Goal: Task Accomplishment & Management: Manage account settings

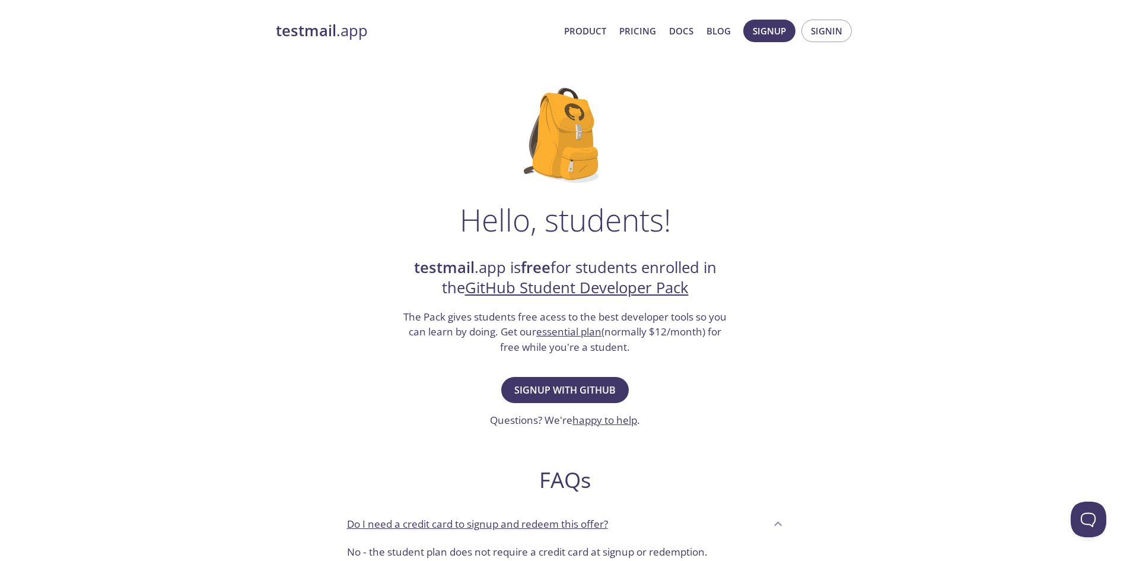
click at [323, 37] on strong "testmail" at bounding box center [306, 30] width 61 height 21
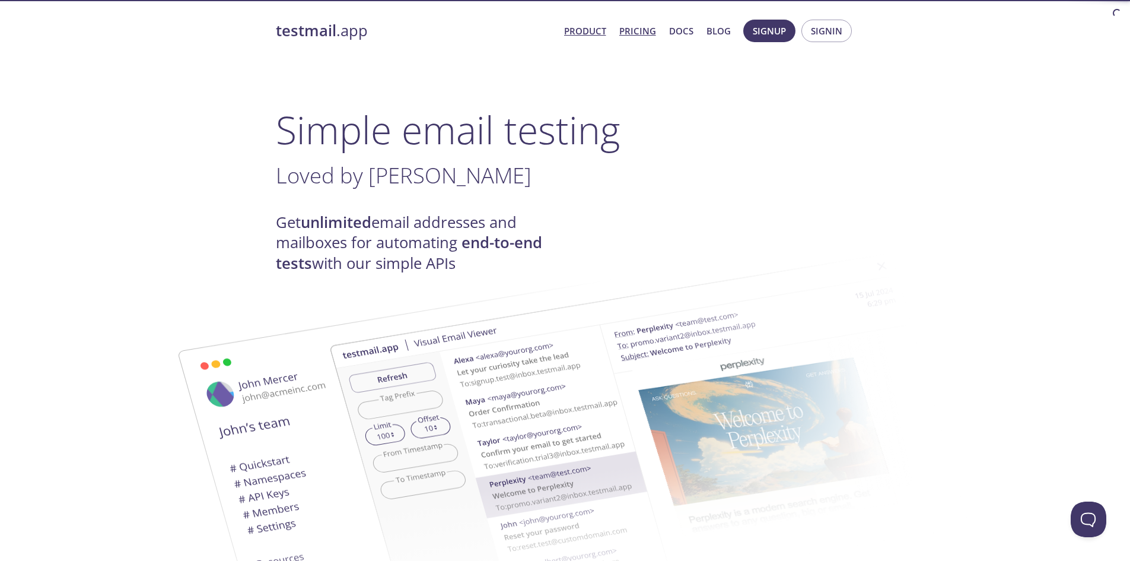
click at [635, 32] on link "Pricing" at bounding box center [637, 30] width 37 height 15
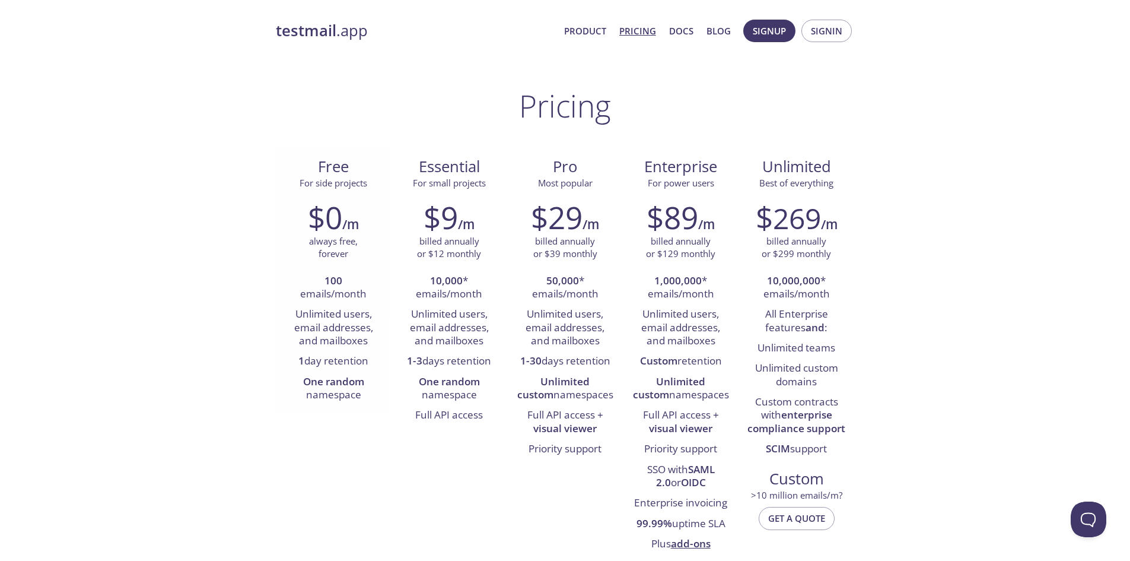
click at [364, 368] on li "1 day retention" at bounding box center [334, 361] width 98 height 20
click at [359, 362] on li "1 day retention" at bounding box center [334, 361] width 98 height 20
click at [351, 368] on div at bounding box center [351, 368] width 0 height 0
click at [358, 366] on li "1 day retention" at bounding box center [334, 361] width 98 height 20
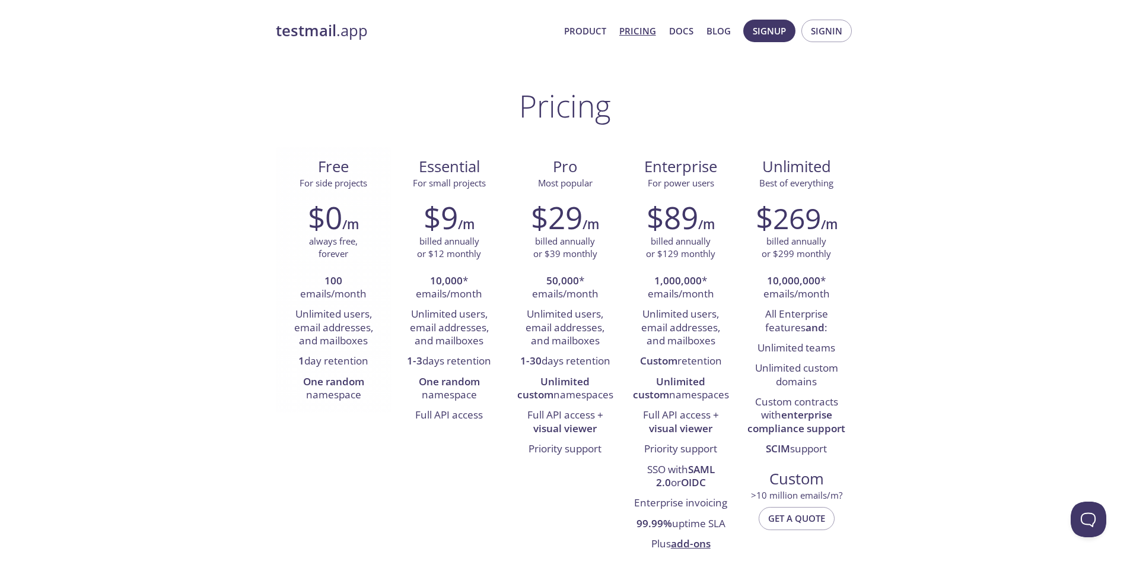
click at [358, 366] on li "1 day retention" at bounding box center [334, 361] width 98 height 20
click at [395, 366] on div "$9 /m billed annually or $12 monthly 10,000 * emails/month Unlimited users, ema…" at bounding box center [450, 312] width 116 height 241
click at [352, 39] on link "testmail .app" at bounding box center [415, 31] width 279 height 20
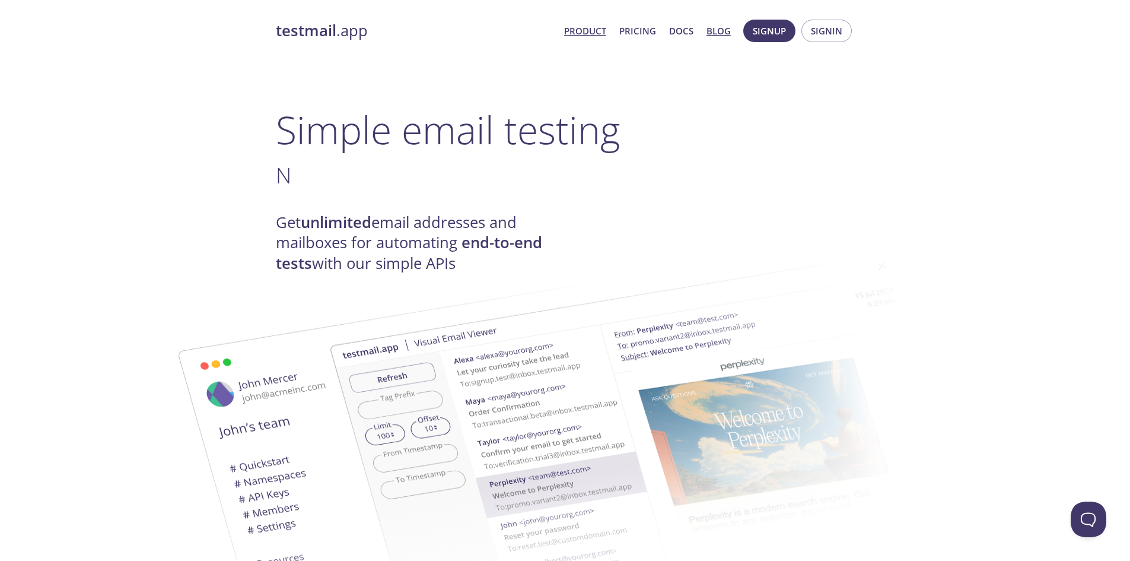
click at [711, 32] on link "Blog" at bounding box center [719, 30] width 24 height 15
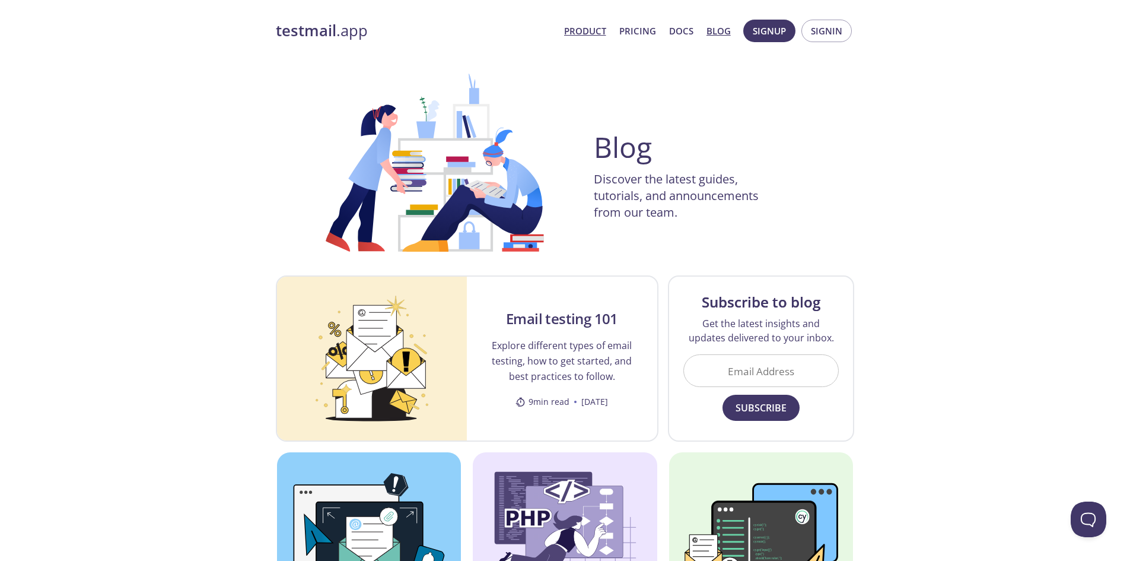
click at [583, 30] on link "Product" at bounding box center [585, 30] width 42 height 15
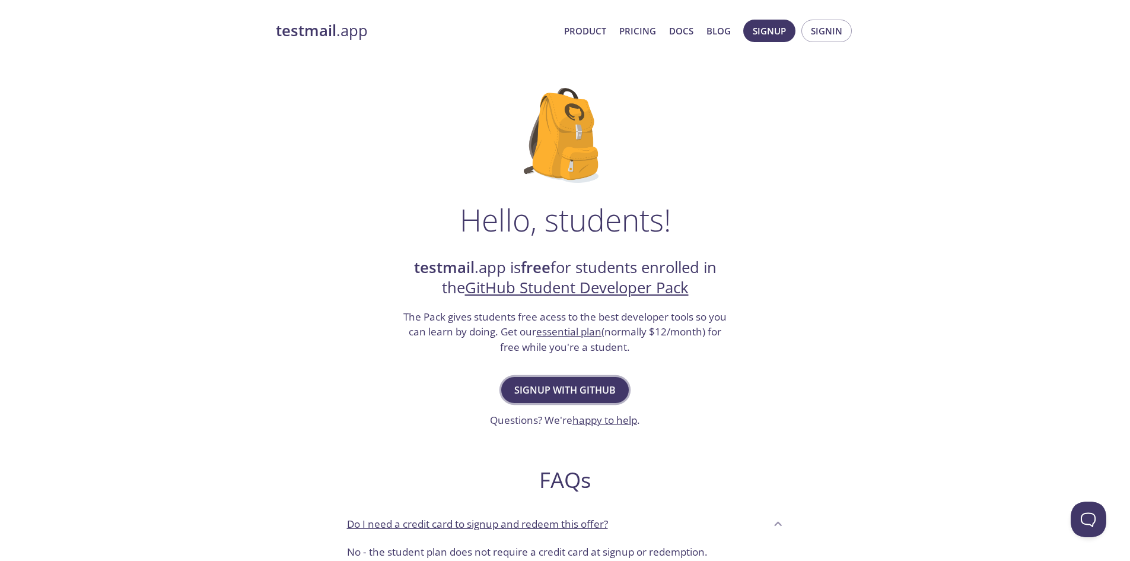
click at [585, 399] on button "Signup with GitHub" at bounding box center [565, 390] width 128 height 26
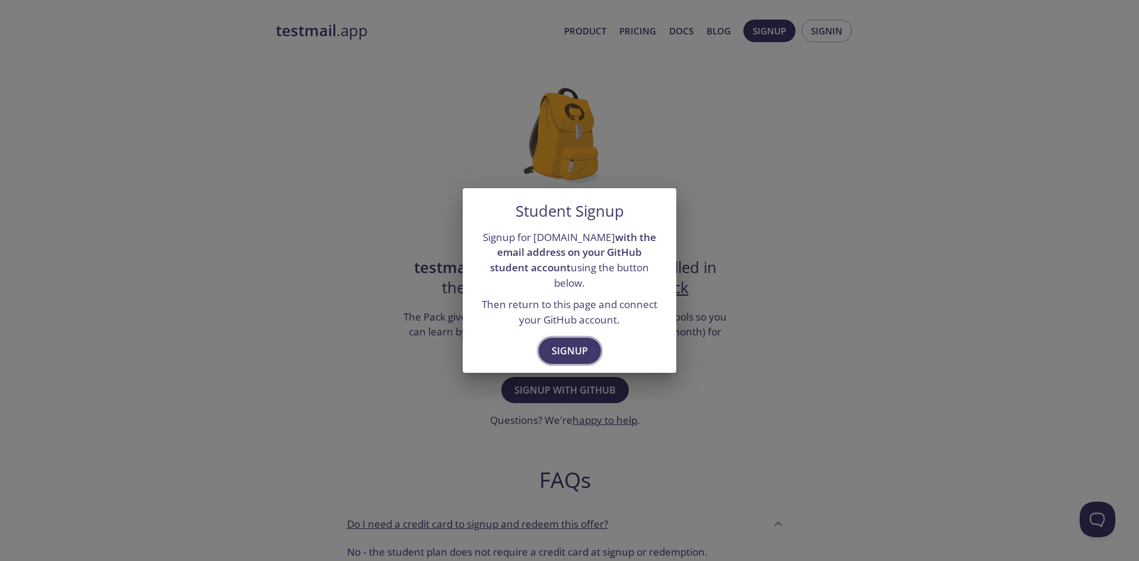
click at [572, 343] on span "Signup" at bounding box center [570, 350] width 36 height 17
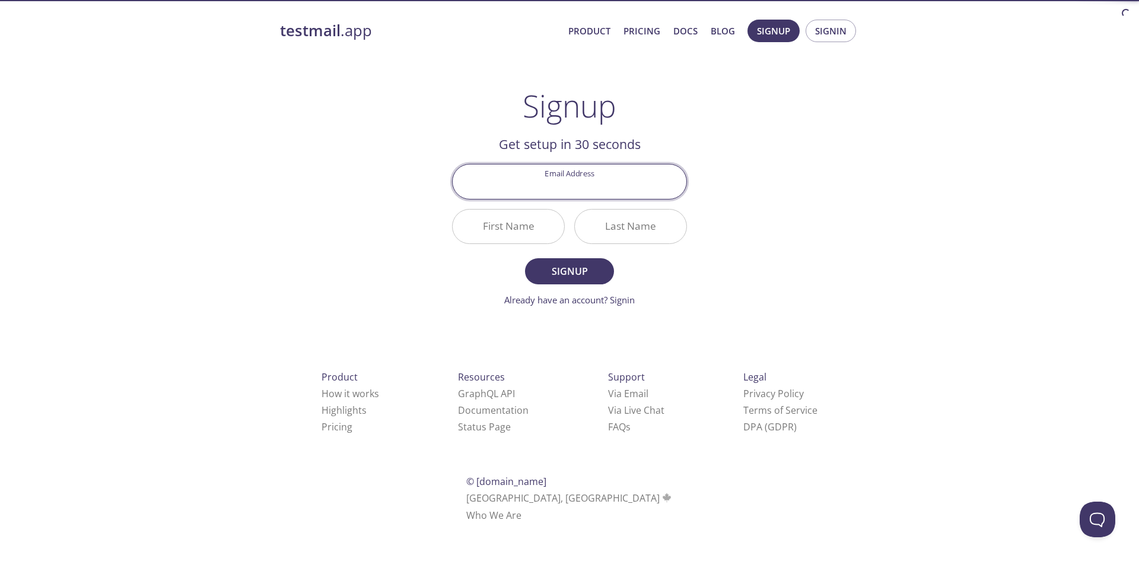
click at [572, 183] on input "Email Address" at bounding box center [570, 181] width 234 height 34
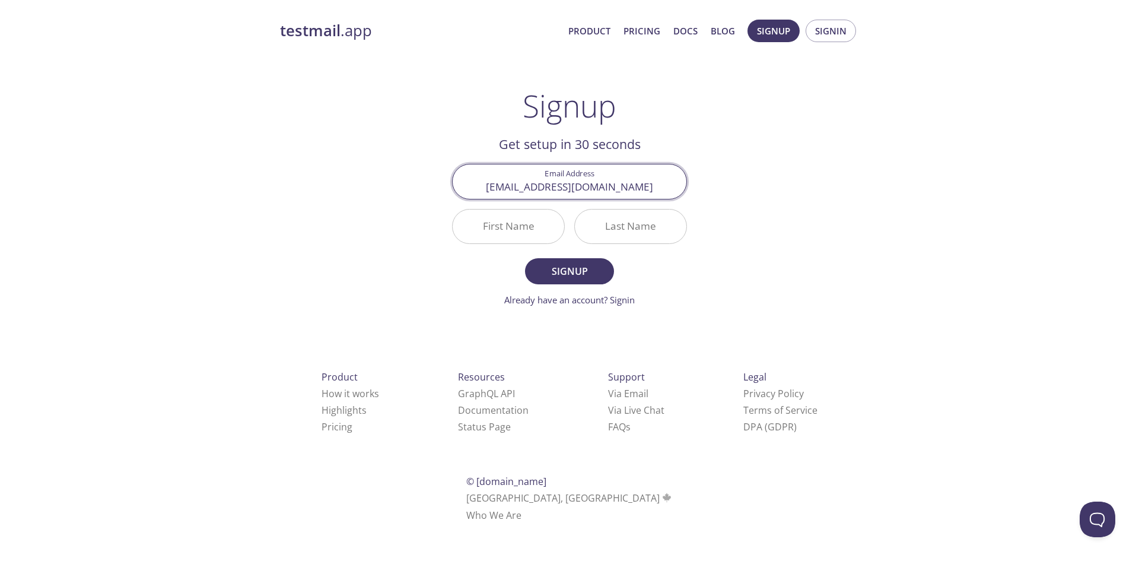
type input "[EMAIL_ADDRESS][DOMAIN_NAME]"
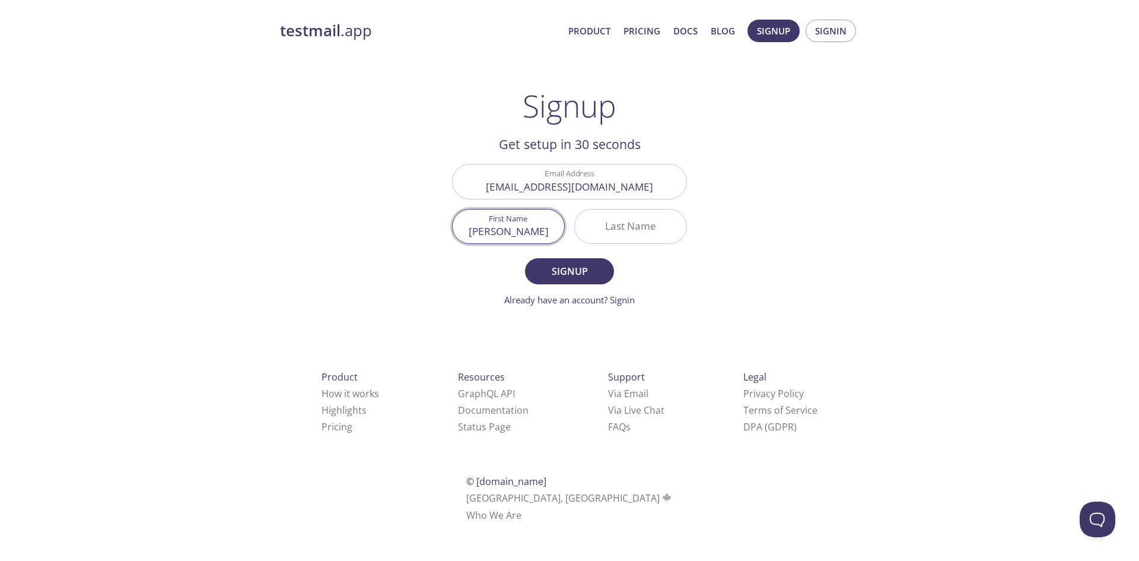
type input "[PERSON_NAME]"
click at [525, 258] on button "Signup" at bounding box center [569, 271] width 89 height 26
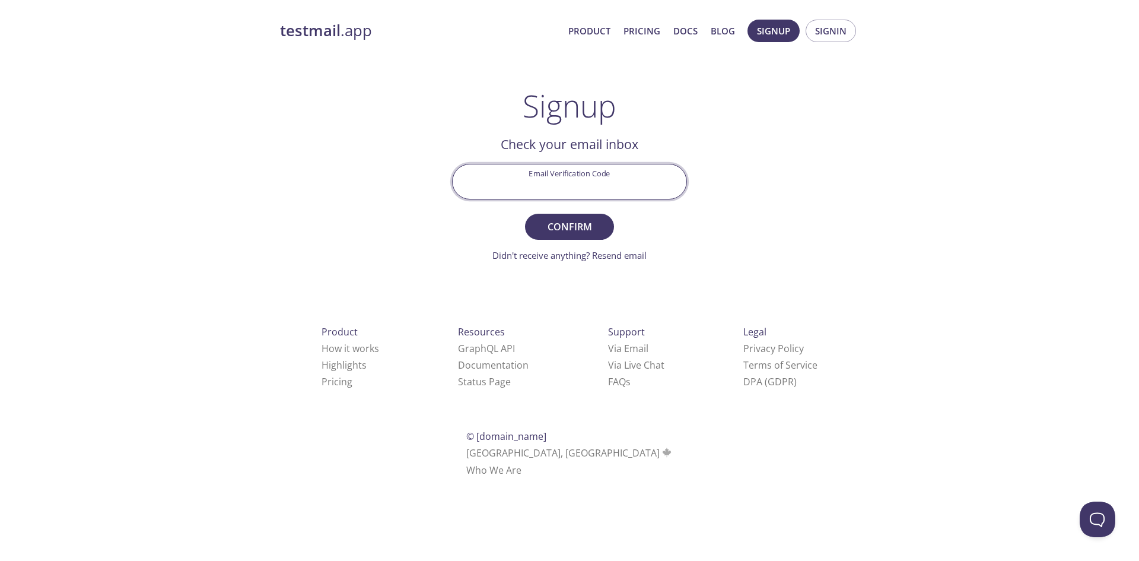
click at [587, 179] on input "Email Verification Code" at bounding box center [570, 181] width 234 height 34
paste input "3DG6A1V"
type input "3DG6A1V"
click at [572, 232] on span "Confirm" at bounding box center [569, 226] width 63 height 17
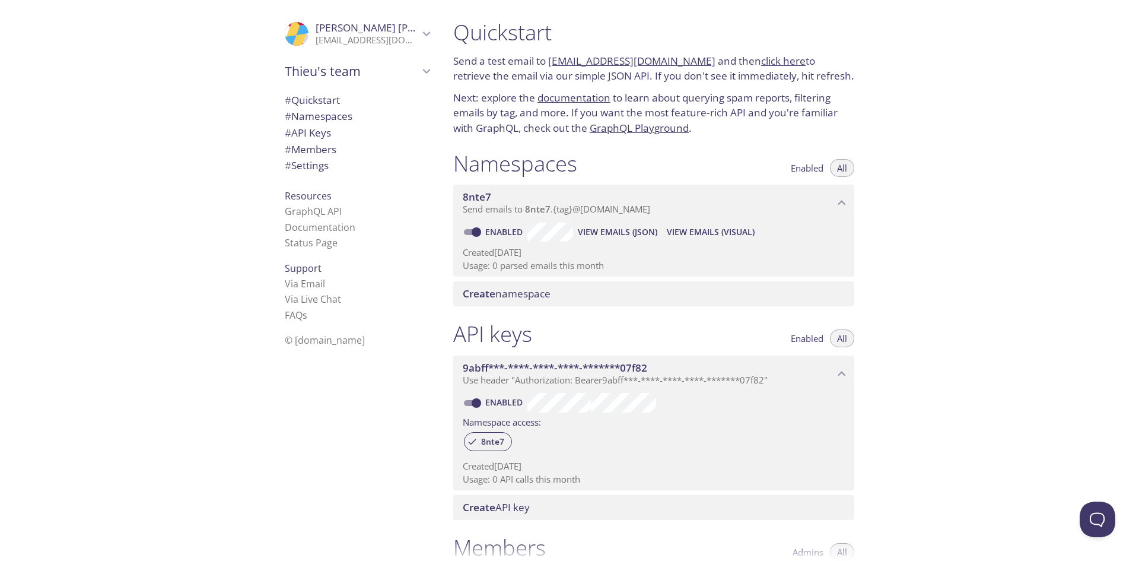
click at [540, 300] on span "Create namespace" at bounding box center [507, 294] width 88 height 14
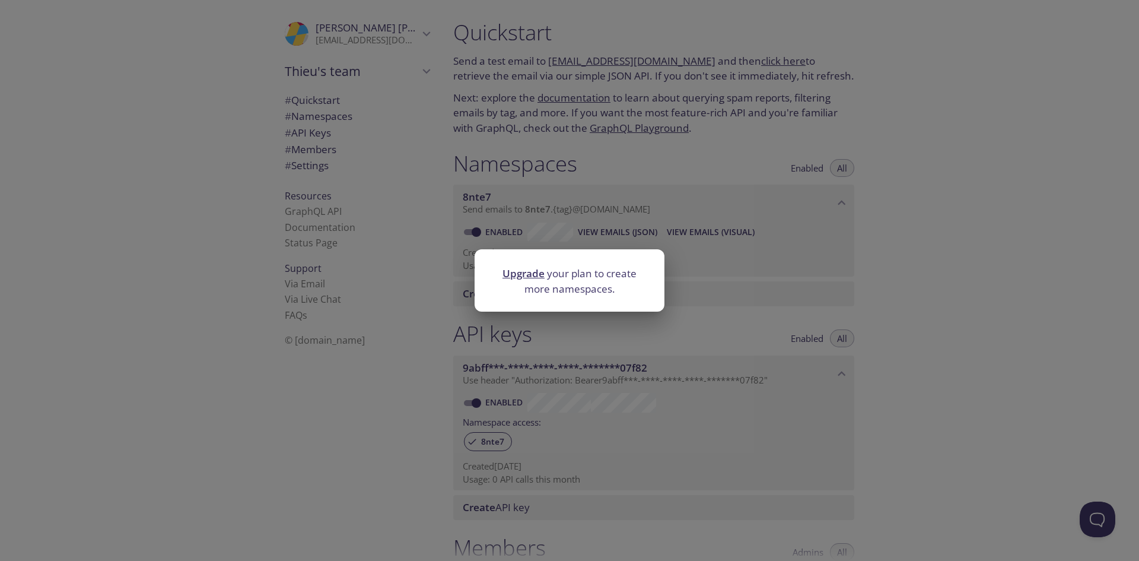
click at [709, 298] on div "Upgrade your plan to create more namespaces." at bounding box center [569, 280] width 1139 height 561
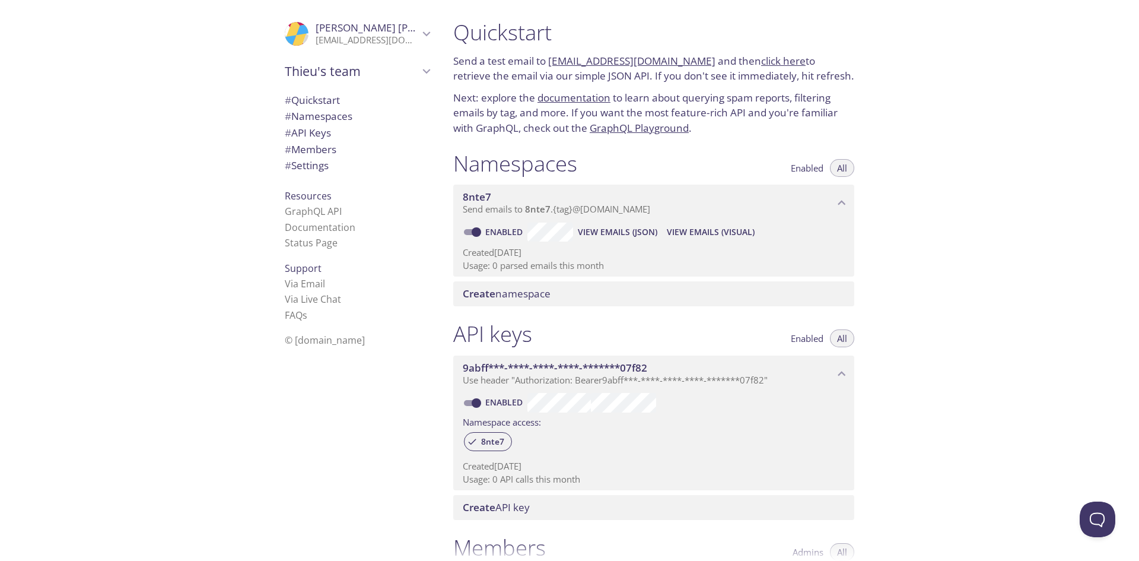
click at [526, 209] on span "8nte7" at bounding box center [538, 209] width 26 height 12
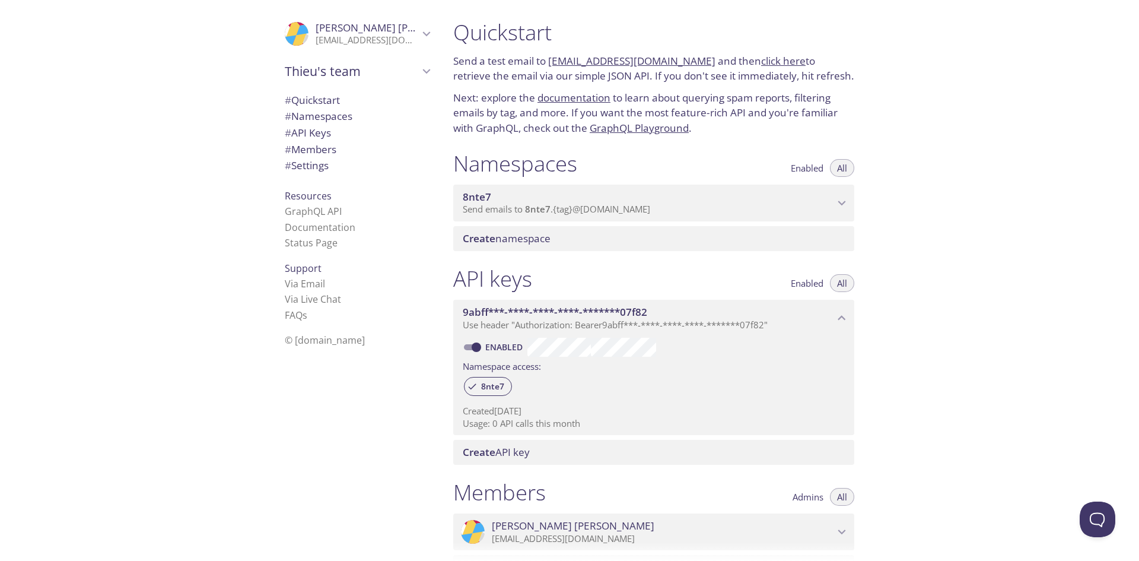
click at [546, 202] on span "8nte7" at bounding box center [648, 196] width 371 height 13
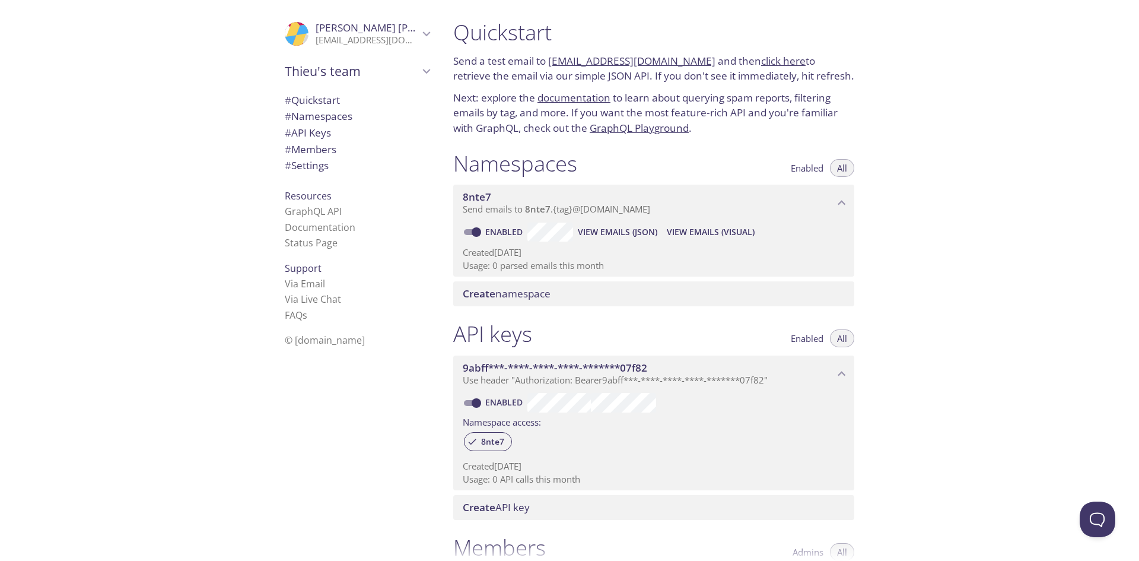
click at [507, 234] on link "Enabled" at bounding box center [506, 231] width 44 height 11
click at [498, 234] on input "Enabled" at bounding box center [476, 232] width 43 height 14
click at [504, 230] on link "Disabled" at bounding box center [507, 231] width 46 height 11
click at [488, 230] on input "Disabled" at bounding box center [467, 232] width 43 height 14
checkbox input "true"
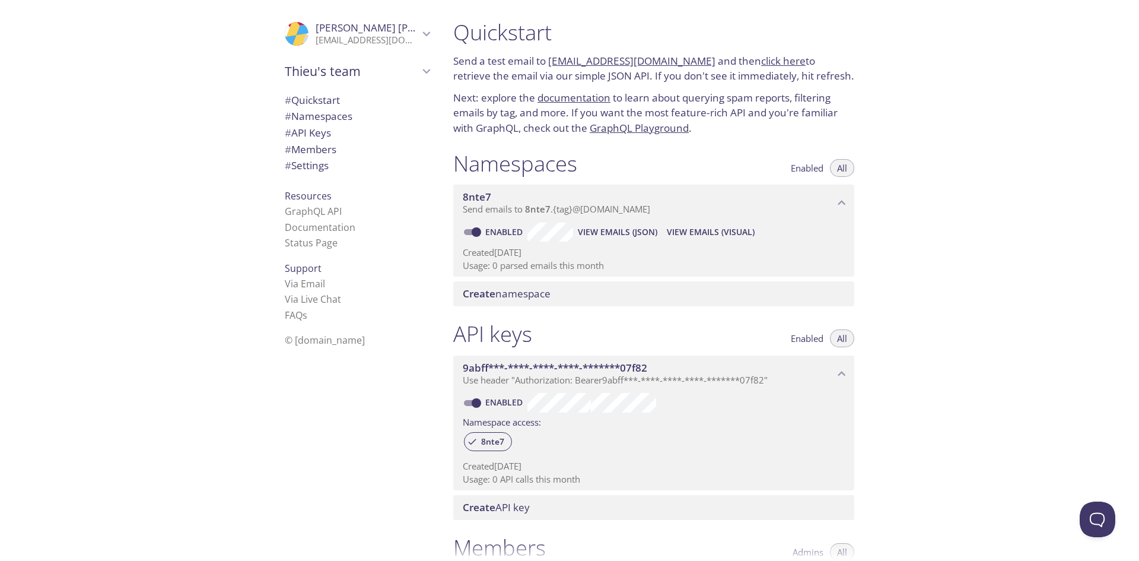
click at [625, 233] on span "View Emails (JSON)" at bounding box center [617, 232] width 79 height 14
click at [686, 225] on span "View Emails (Visual)" at bounding box center [711, 232] width 88 height 14
click at [328, 99] on span "# Quickstart" at bounding box center [312, 100] width 55 height 14
click at [631, 62] on link "[EMAIL_ADDRESS][DOMAIN_NAME]" at bounding box center [631, 61] width 167 height 14
click at [799, 238] on div "Enabled View Emails (JSON) View Emails (Visual)" at bounding box center [654, 231] width 382 height 19
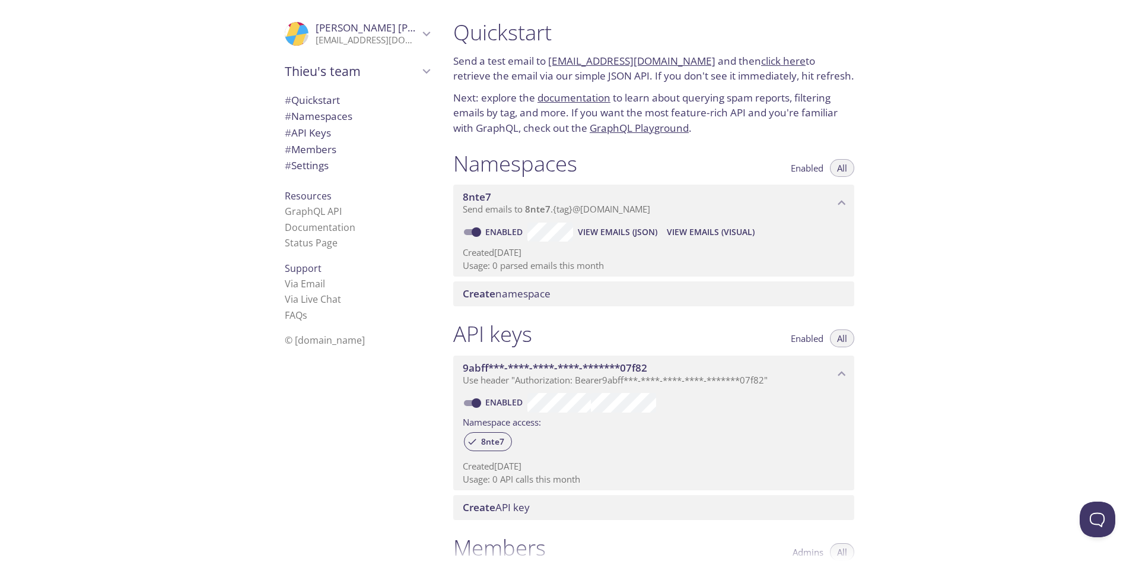
click at [761, 59] on link "click here" at bounding box center [783, 61] width 44 height 14
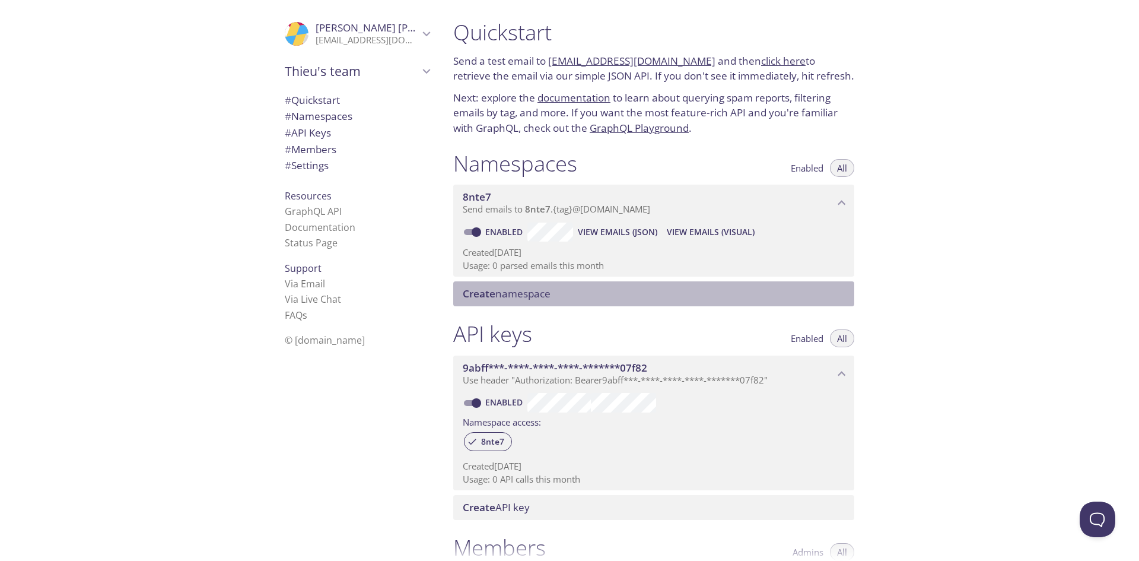
click at [533, 290] on span "Create namespace" at bounding box center [507, 294] width 88 height 14
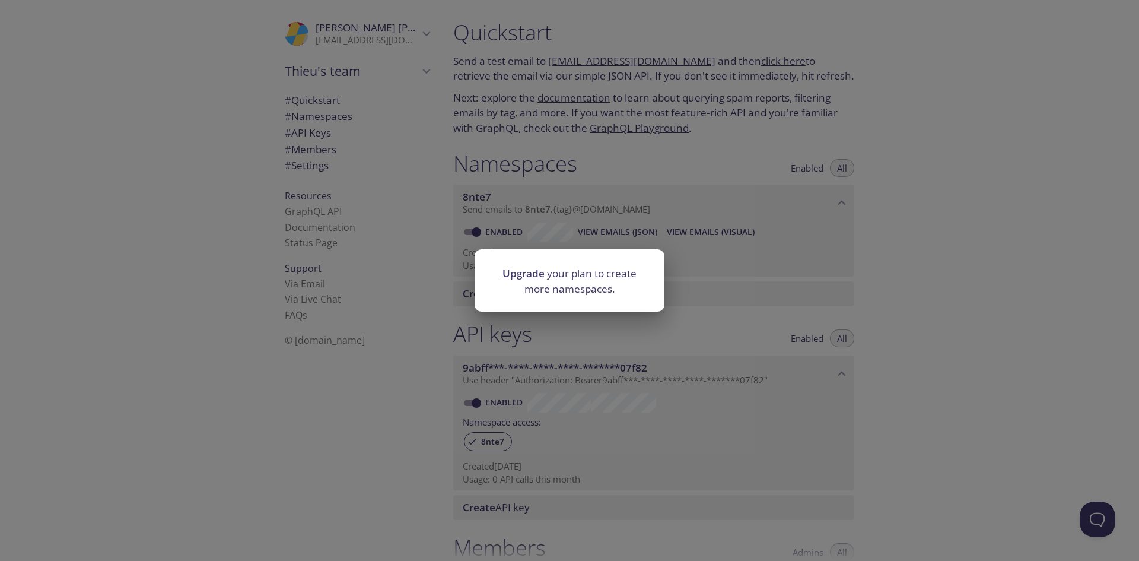
click at [594, 281] on p "Upgrade your plan to create more namespaces." at bounding box center [569, 281] width 161 height 30
click at [702, 281] on div "Upgrade your plan to create more namespaces." at bounding box center [569, 280] width 1139 height 561
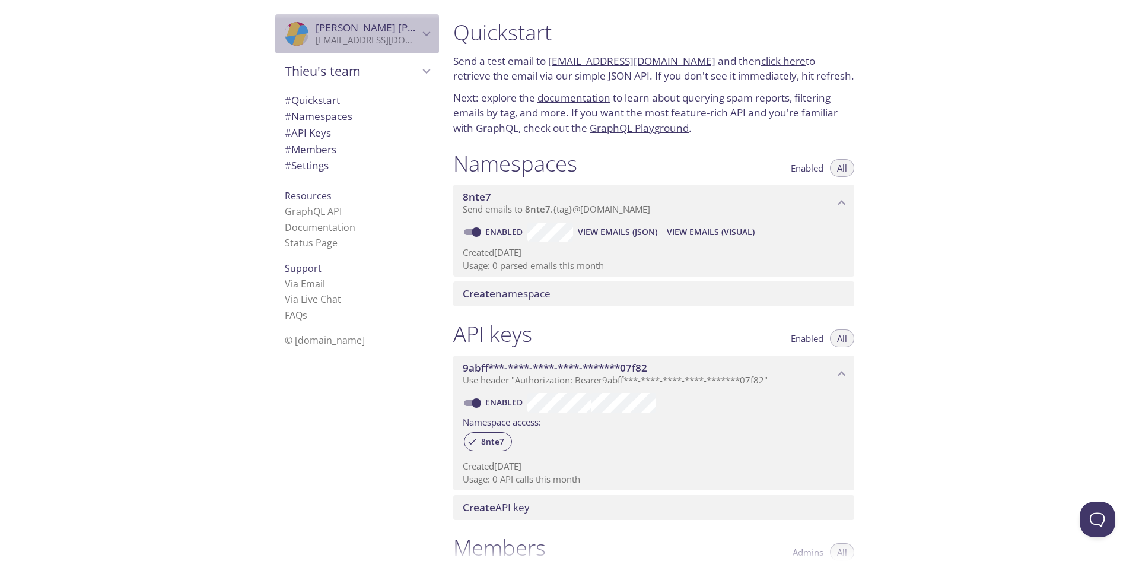
click at [403, 42] on p "[EMAIL_ADDRESS][DOMAIN_NAME]" at bounding box center [367, 40] width 103 height 12
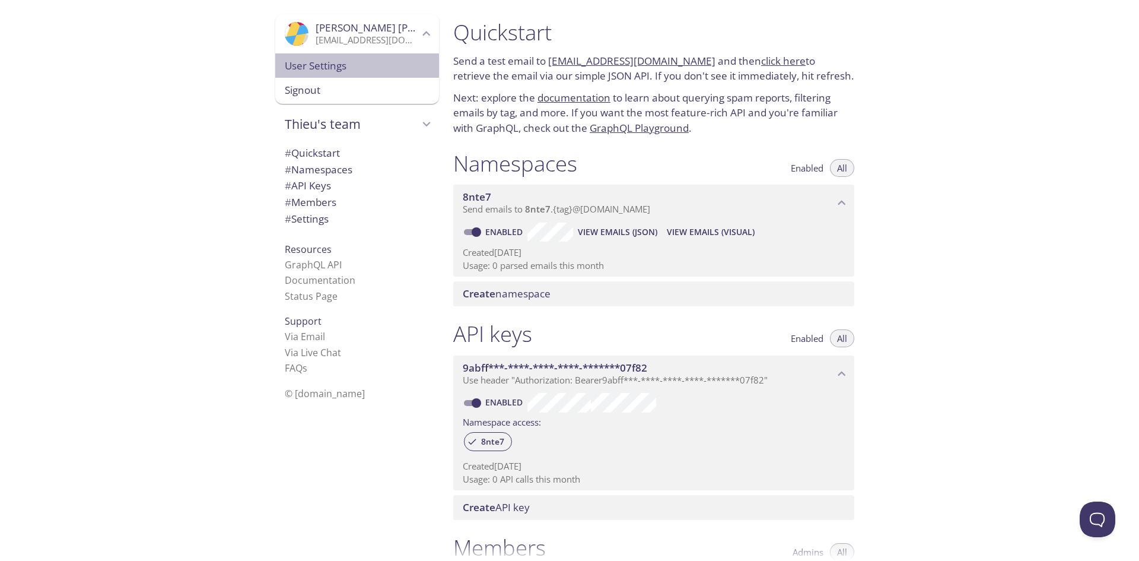
click at [376, 72] on span "User Settings" at bounding box center [357, 65] width 145 height 15
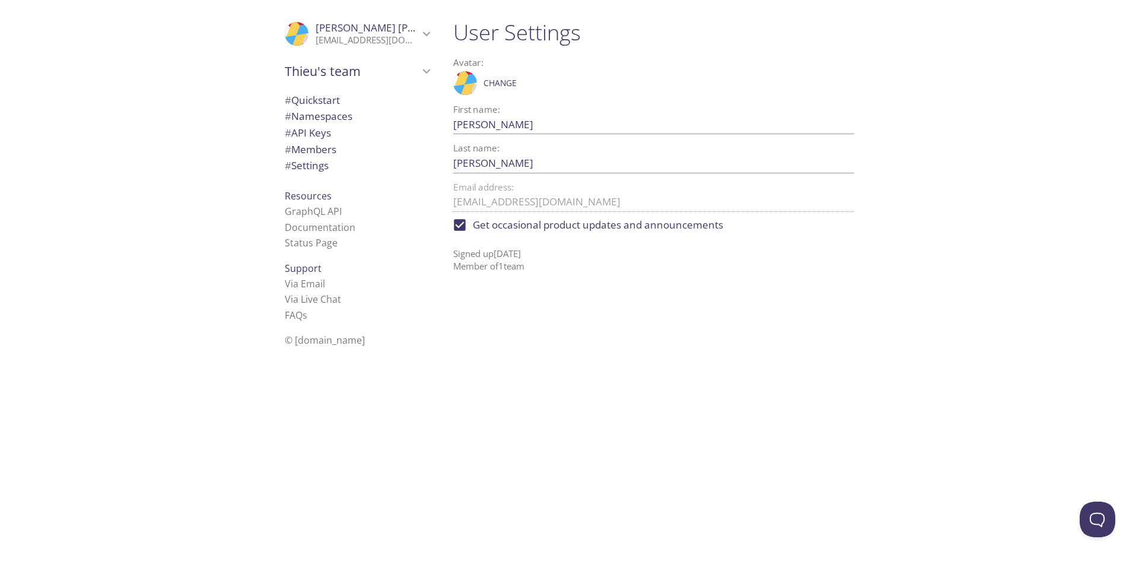
click at [502, 222] on span "Get occasional product updates and announcements" at bounding box center [598, 224] width 250 height 15
click at [473, 222] on input "Get occasional product updates and announcements" at bounding box center [460, 225] width 26 height 26
checkbox input "false"
click at [1084, 520] on button "Open Beacon popover" at bounding box center [1095, 517] width 36 height 36
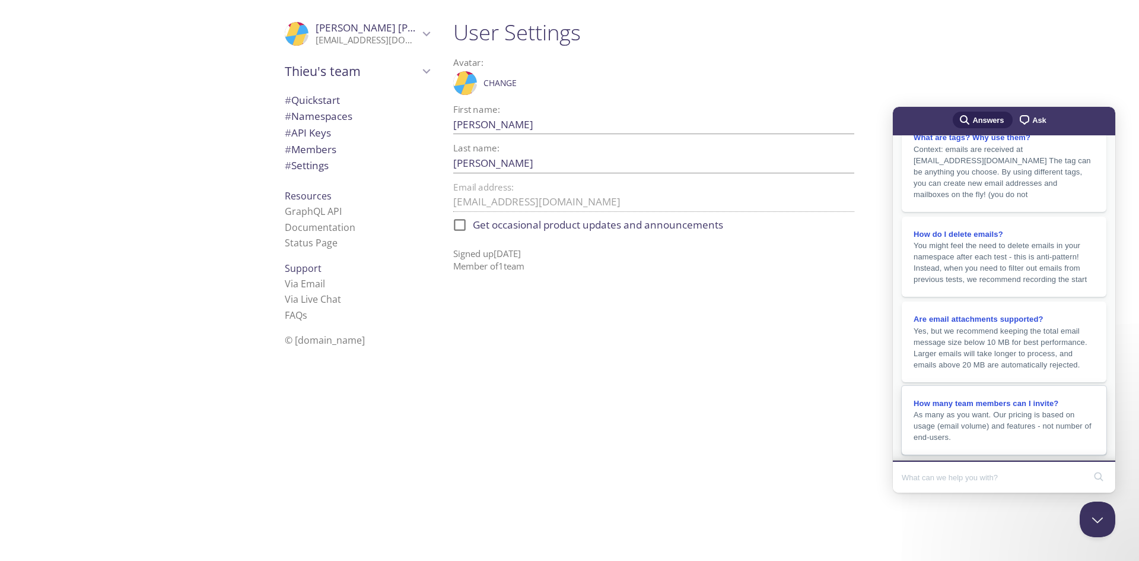
scroll to position [184, 0]
click at [941, 481] on input "Search Doc articles" at bounding box center [993, 477] width 183 height 25
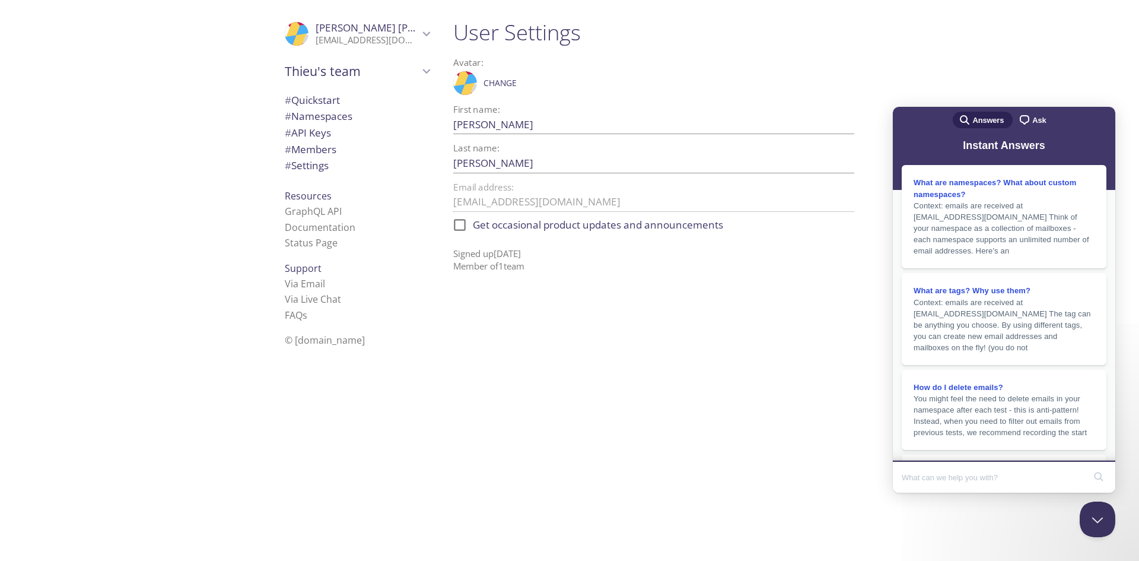
scroll to position [0, 0]
type input "how do i get two email address"
click button "search" at bounding box center [1098, 476] width 19 height 19
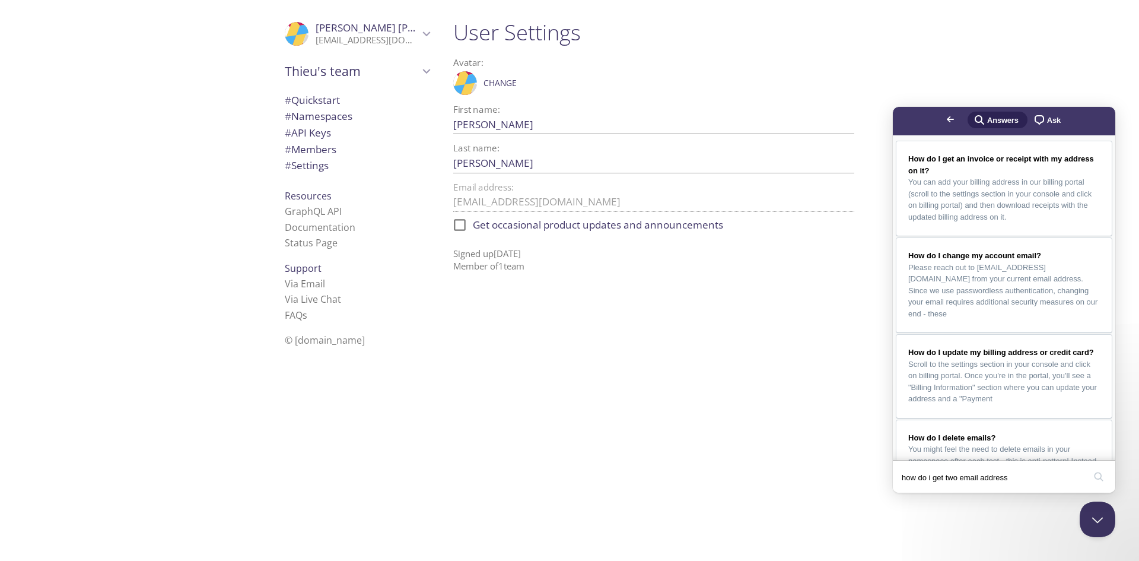
click at [1086, 479] on div "how do i get two email address search" at bounding box center [1004, 476] width 218 height 27
click at [1095, 473] on button "search" at bounding box center [1098, 476] width 19 height 19
click at [323, 63] on span "Thieu's team" at bounding box center [352, 71] width 134 height 17
click at [351, 99] on span "Create new team" at bounding box center [357, 98] width 145 height 15
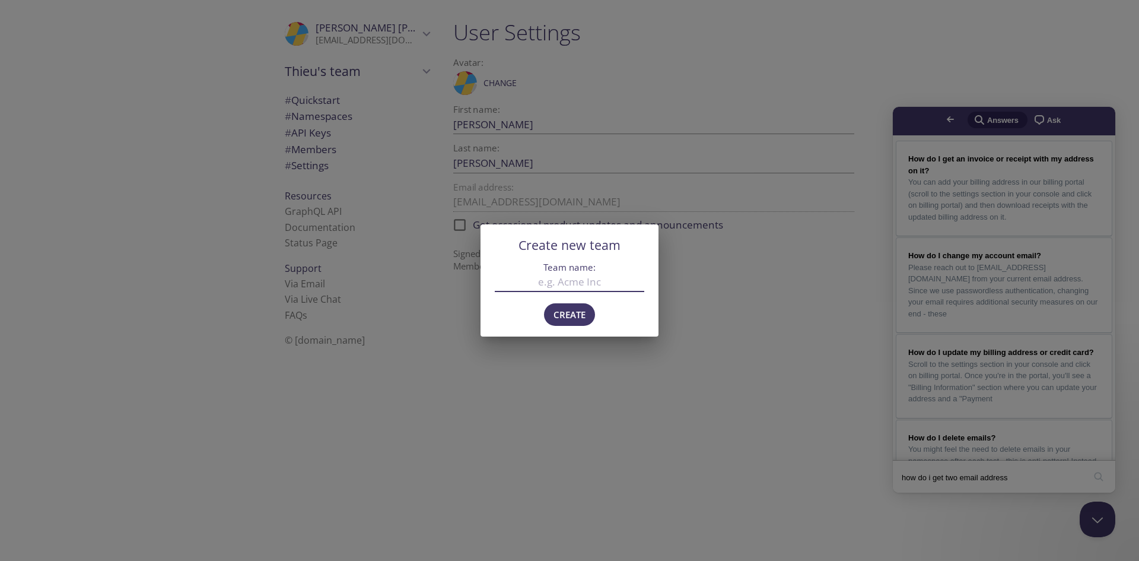
click at [640, 329] on div "Create" at bounding box center [570, 315] width 178 height 41
drag, startPoint x: 618, startPoint y: 360, endPoint x: 819, endPoint y: 229, distance: 240.1
click at [618, 360] on div "Create new team Team name: Create" at bounding box center [569, 280] width 1139 height 561
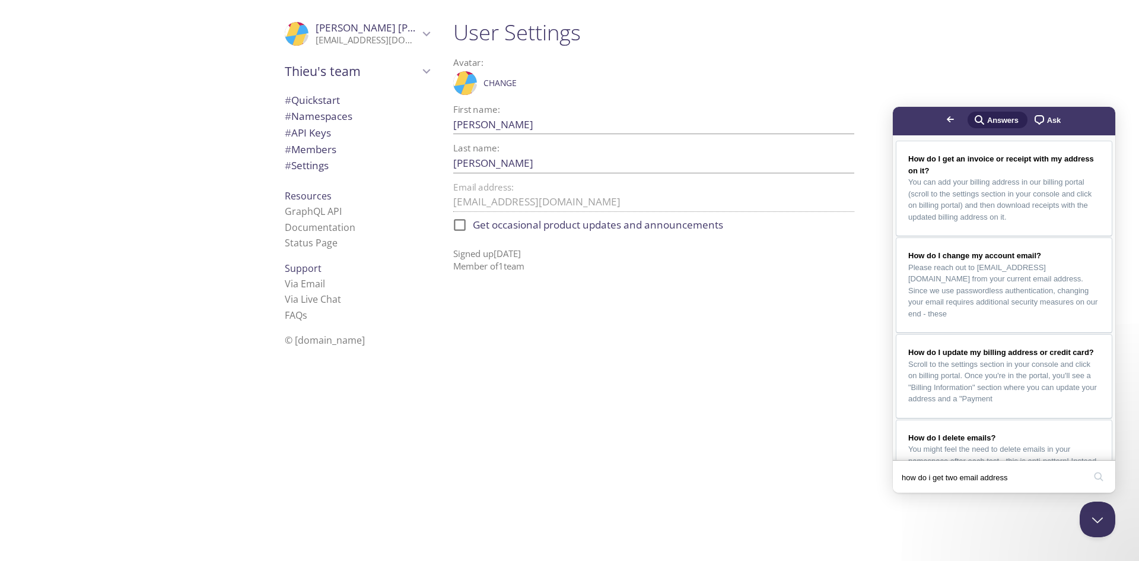
click at [332, 22] on span "Thieu Bui" at bounding box center [397, 28] width 163 height 14
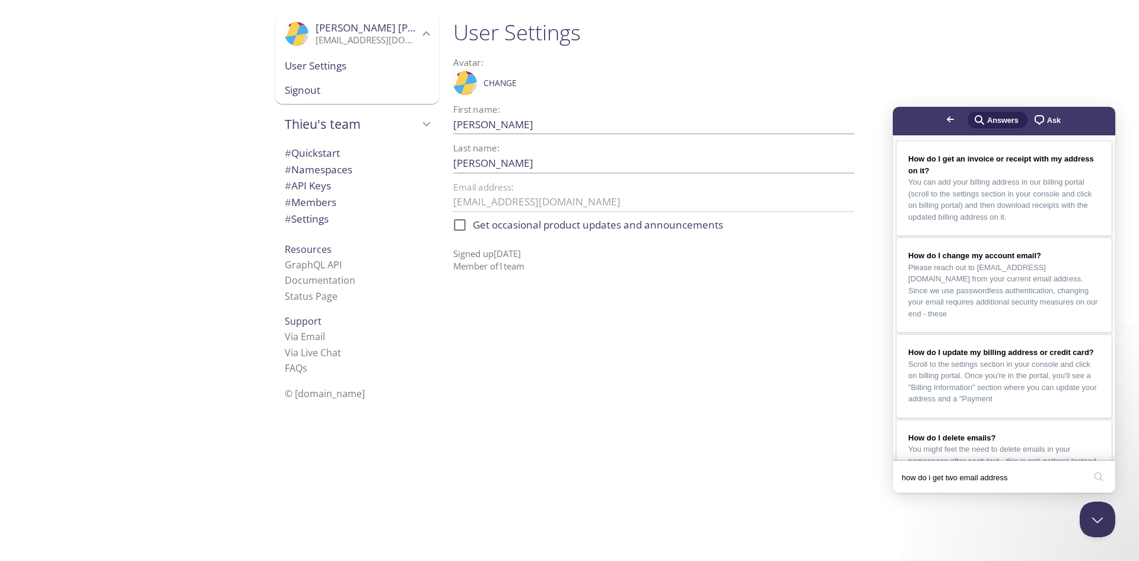
click at [311, 155] on span "# Quickstart" at bounding box center [312, 153] width 55 height 14
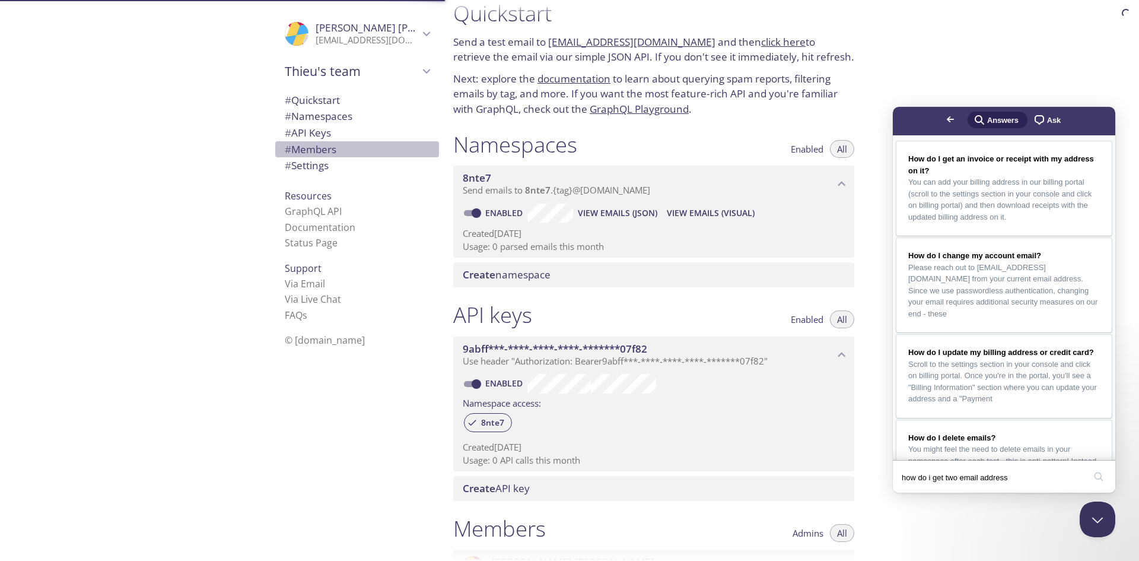
click at [339, 147] on span "# Members" at bounding box center [357, 149] width 145 height 15
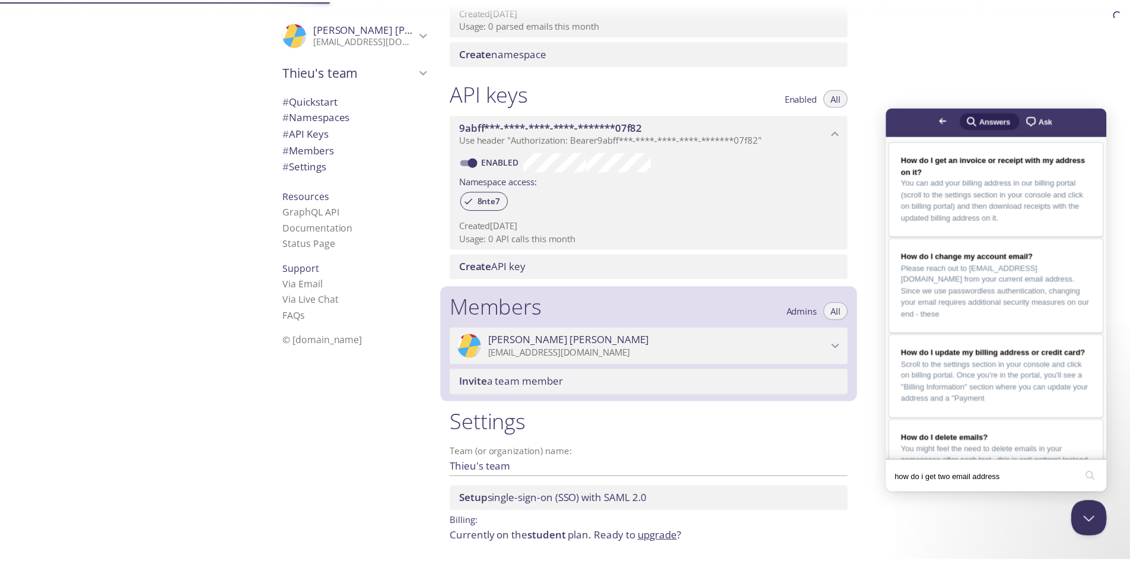
scroll to position [283, 0]
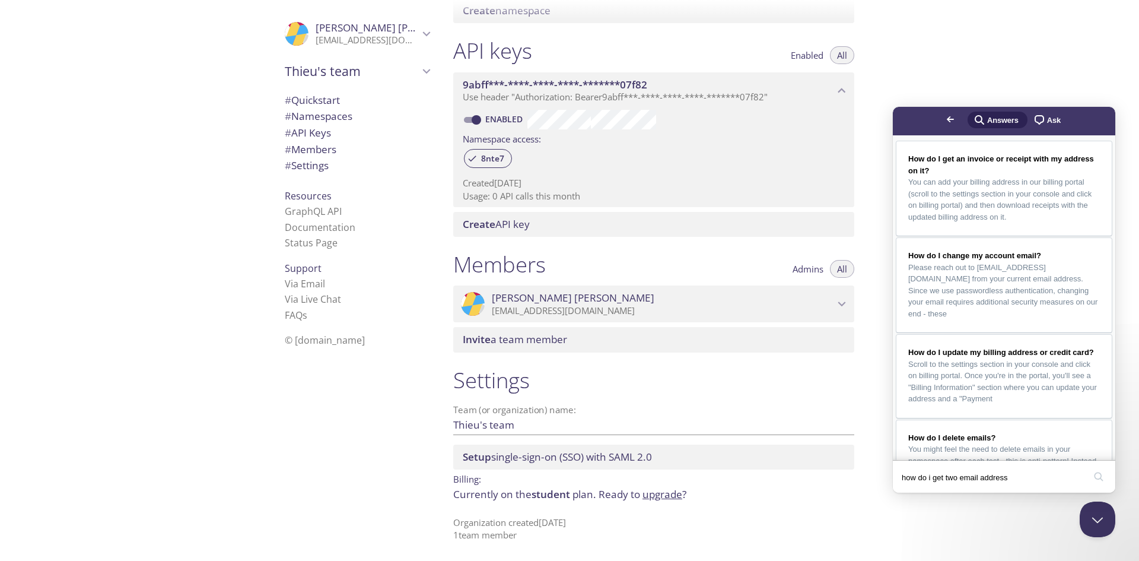
click at [1043, 49] on div "Quickstart Send a test email to 8nte7.test@inbox.testmail.app and then click he…" at bounding box center [791, 280] width 695 height 561
click at [816, 269] on span "Admins" at bounding box center [808, 269] width 31 height 0
click at [837, 269] on span "All" at bounding box center [842, 269] width 10 height 0
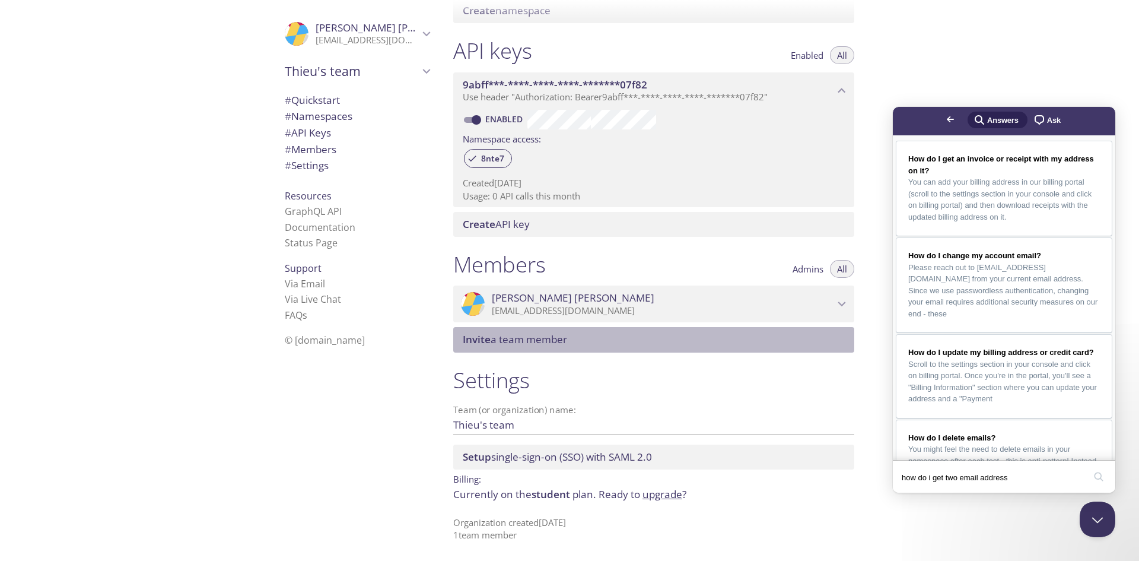
click at [511, 342] on span "Invite a team member" at bounding box center [515, 339] width 104 height 14
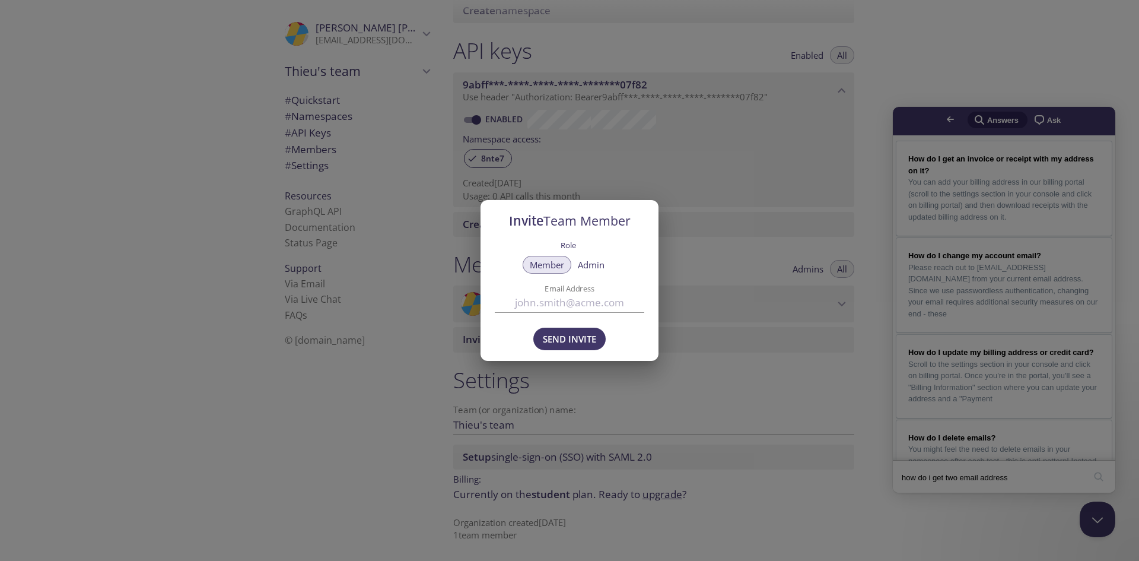
click at [593, 271] on button "Admin" at bounding box center [591, 265] width 41 height 18
click at [548, 265] on span "Member" at bounding box center [547, 265] width 34 height 0
click at [732, 326] on div "Invite Team Member Role Member Admin Email Address Send Invite" at bounding box center [569, 280] width 1139 height 561
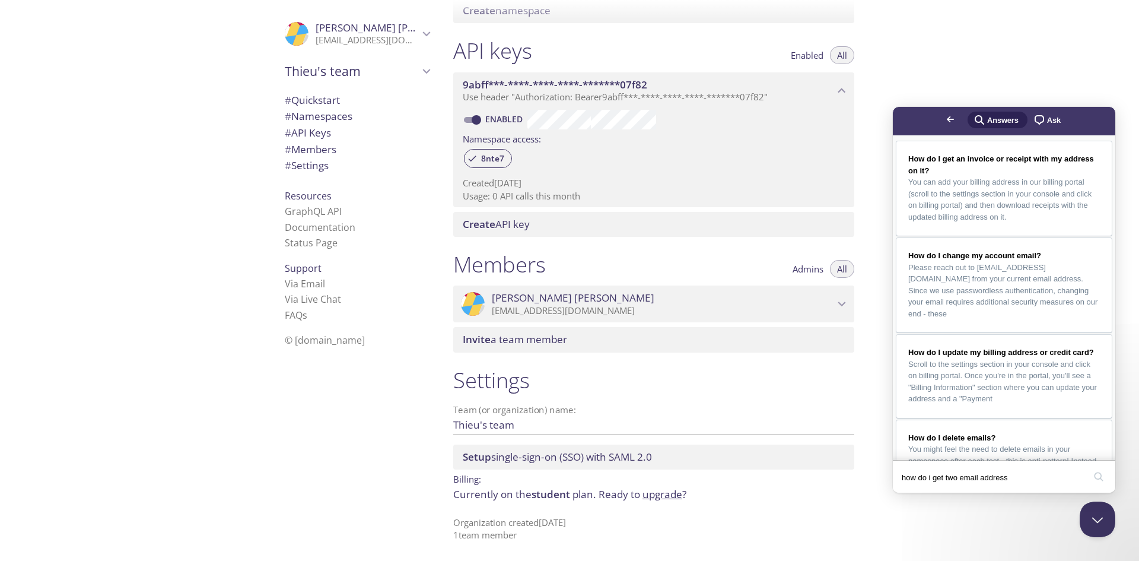
click at [531, 495] on p "Currently on the student plan. Ready to upgrade ?" at bounding box center [653, 493] width 401 height 15
click at [667, 497] on link "upgrade" at bounding box center [662, 494] width 40 height 14
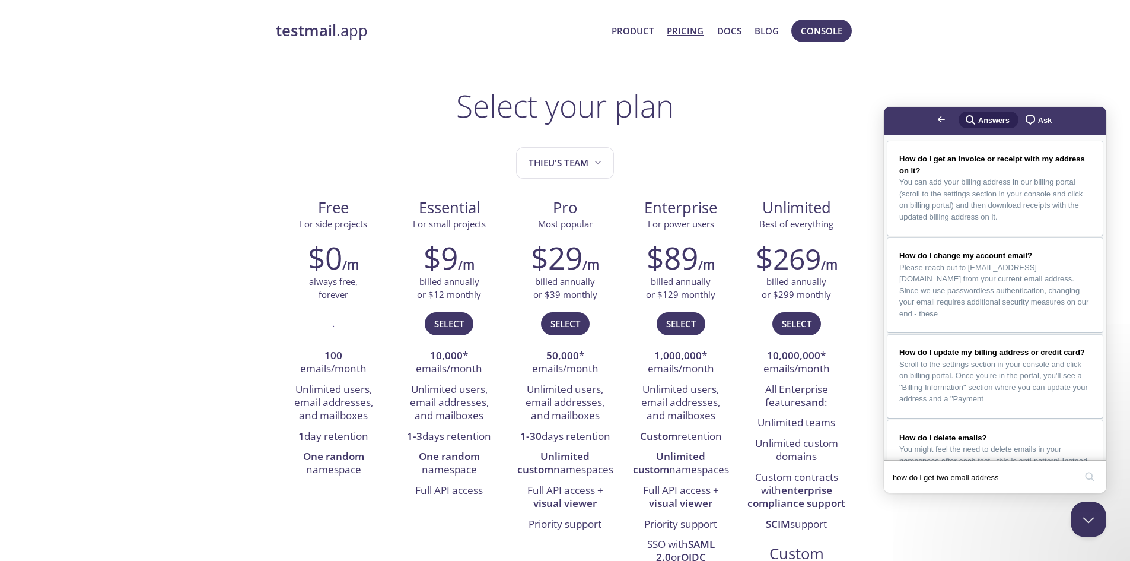
click at [927, 119] on link "Go back" at bounding box center [941, 119] width 29 height 17
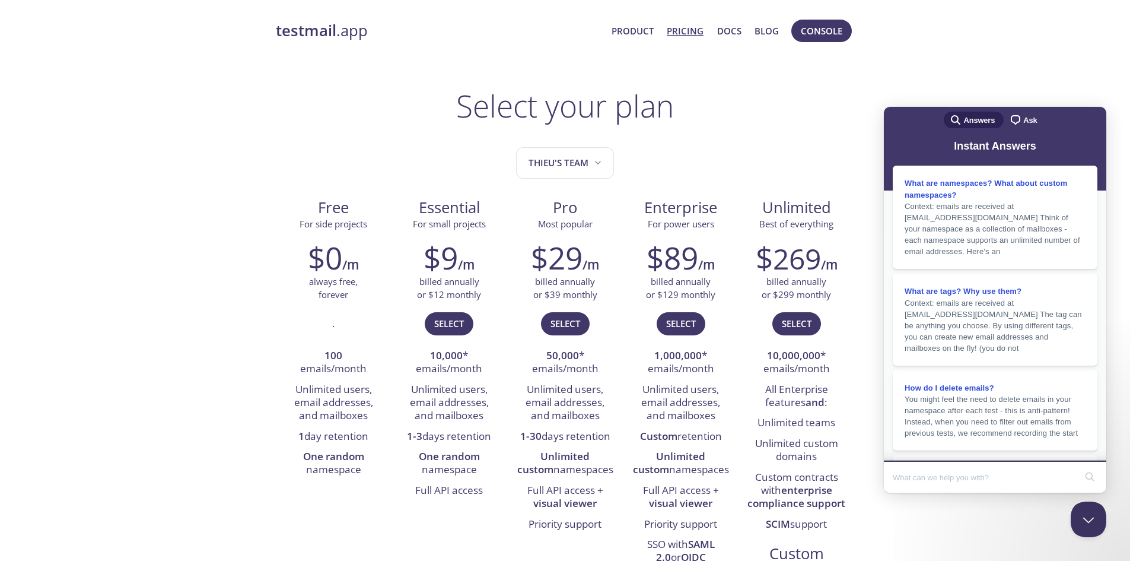
click at [1076, 524] on button "Close Beacon popover" at bounding box center [1086, 517] width 36 height 36
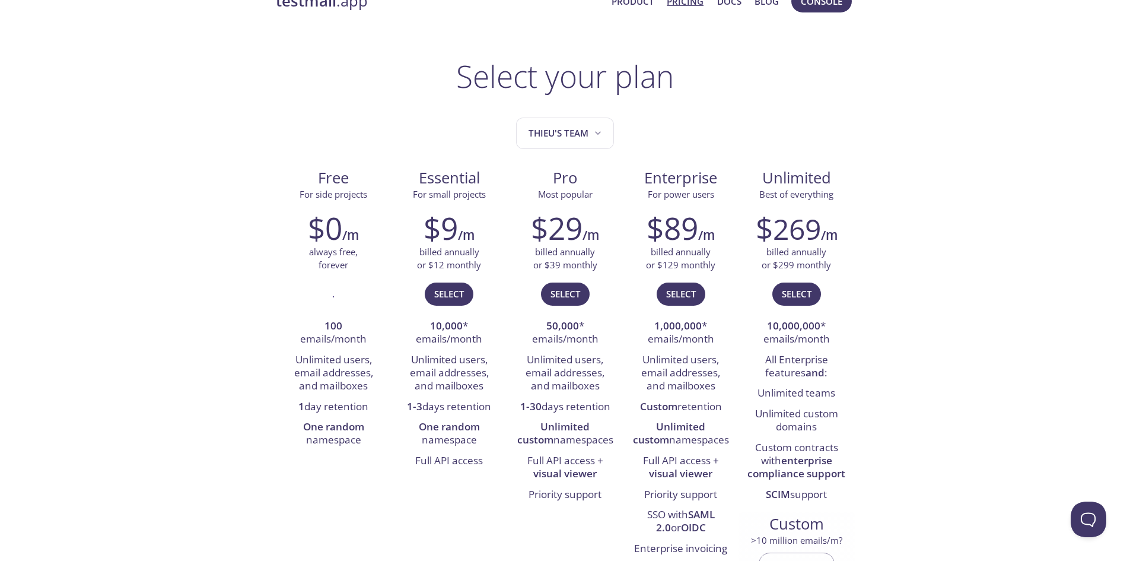
scroll to position [178, 0]
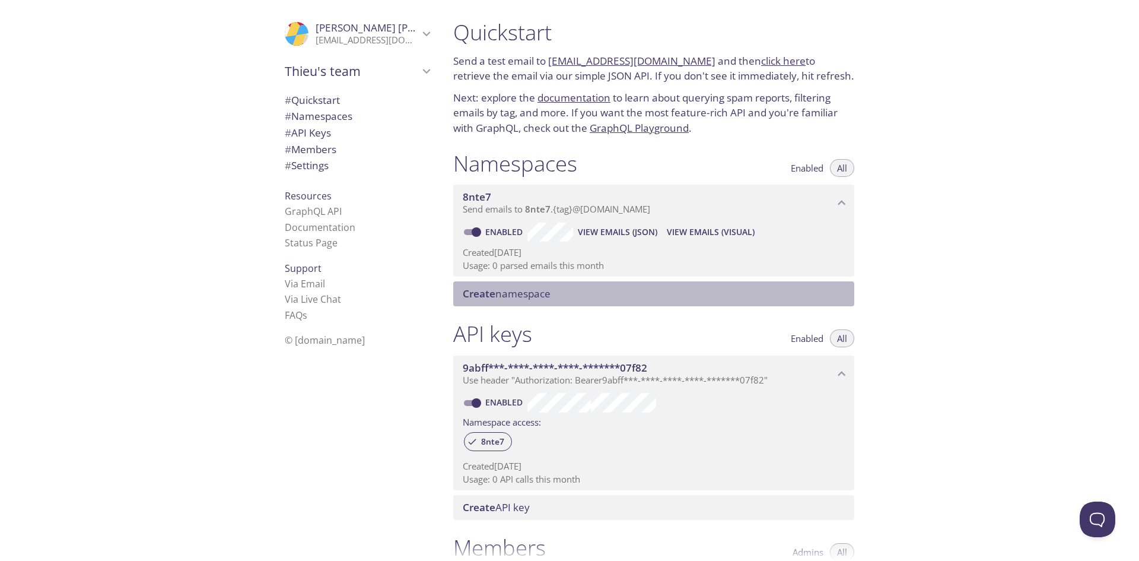
click at [539, 295] on span "Create namespace" at bounding box center [507, 294] width 88 height 14
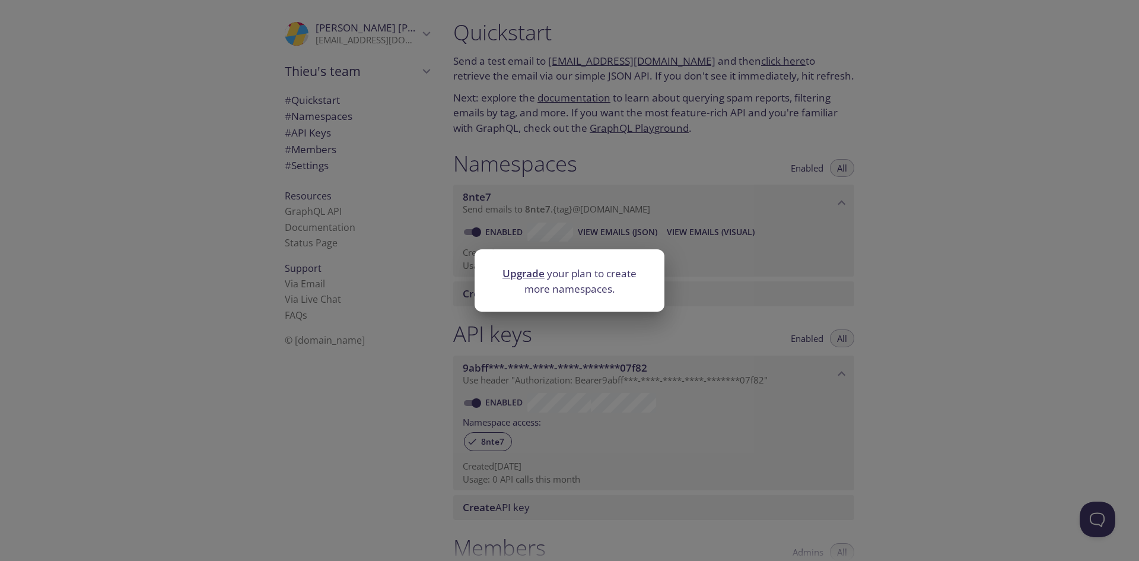
click at [603, 305] on div at bounding box center [570, 305] width 190 height 12
click at [604, 327] on div "Upgrade your plan to create more namespaces." at bounding box center [569, 280] width 1139 height 561
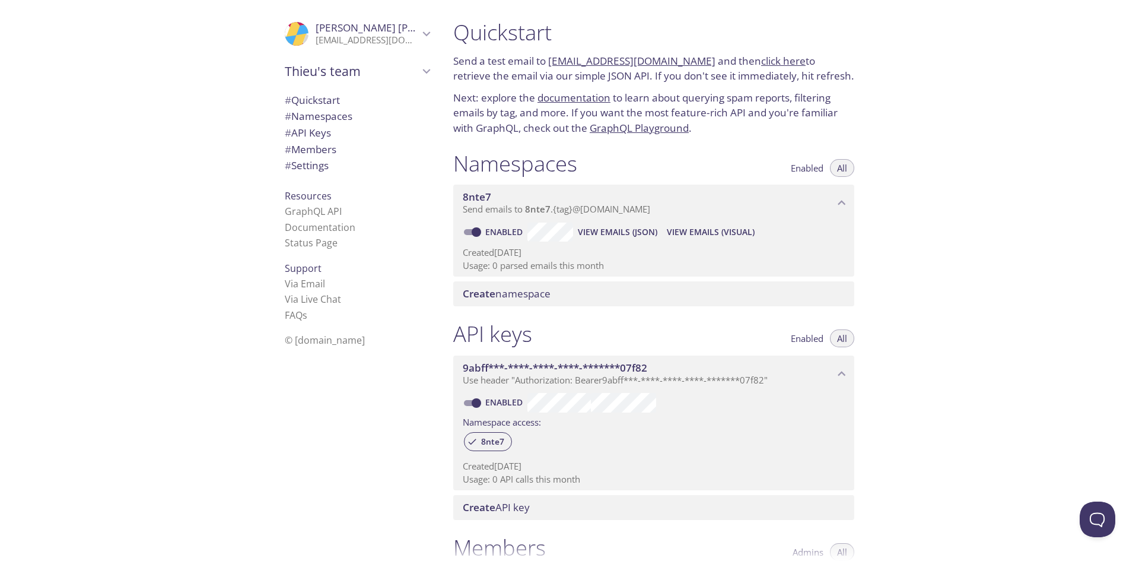
click at [519, 210] on span "Send emails to 8nte7 . {tag} @inbox.testmail.app" at bounding box center [556, 209] width 187 height 12
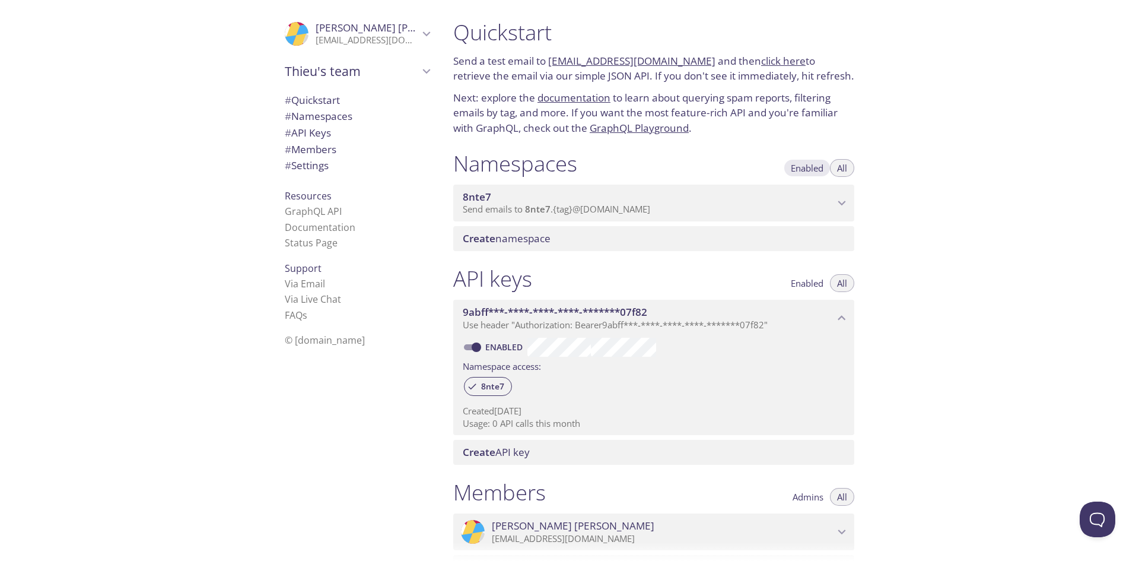
click at [824, 167] on button "Enabled" at bounding box center [807, 168] width 47 height 18
click at [850, 167] on button "All" at bounding box center [842, 168] width 24 height 18
drag, startPoint x: 696, startPoint y: 62, endPoint x: 551, endPoint y: 63, distance: 144.8
click at [551, 63] on p "Send a test email to 8nte7.test@inbox.testmail.app and then click here to retri…" at bounding box center [653, 68] width 401 height 30
click at [551, 63] on link "[EMAIL_ADDRESS][DOMAIN_NAME]" at bounding box center [631, 61] width 167 height 14
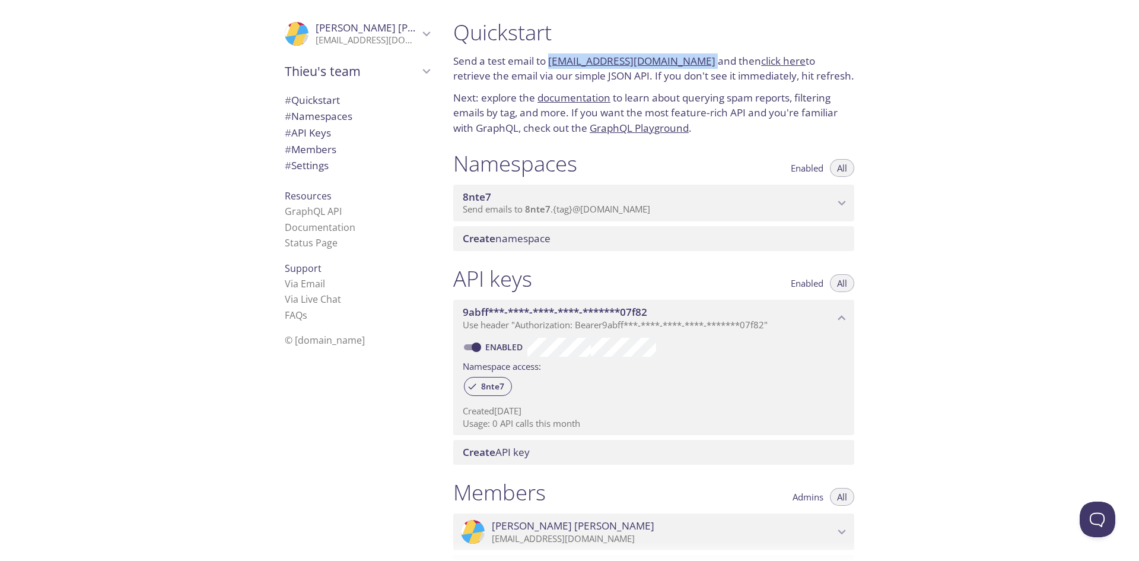
click at [788, 282] on button "Enabled" at bounding box center [807, 283] width 47 height 18
click at [590, 54] on link "[EMAIL_ADDRESS][DOMAIN_NAME]" at bounding box center [631, 61] width 167 height 14
click at [794, 246] on div "Create namespace" at bounding box center [653, 238] width 401 height 25
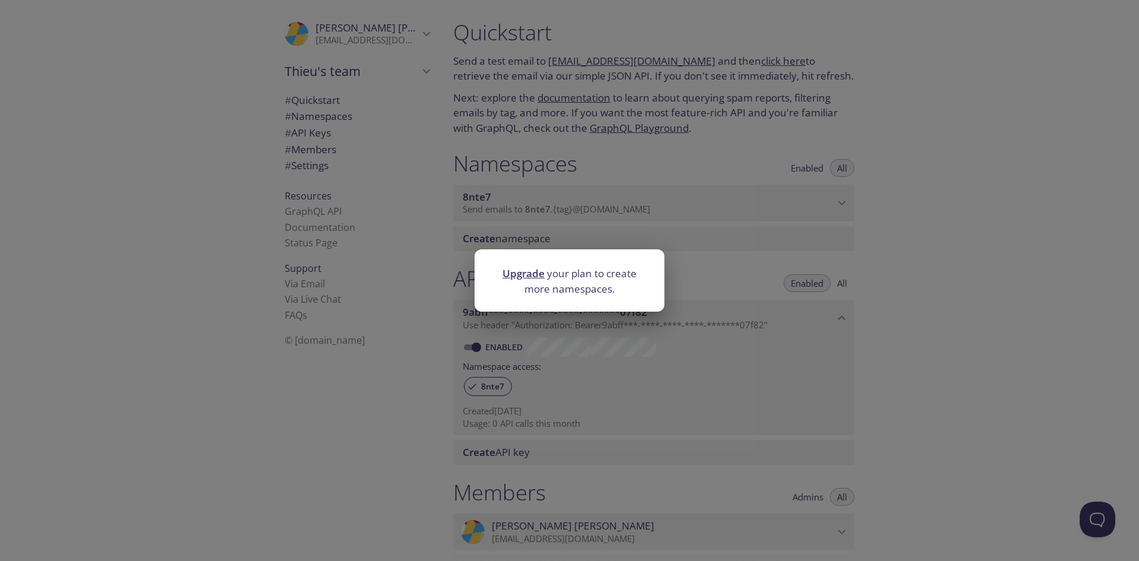
click at [648, 42] on div "Upgrade your plan to create more namespaces." at bounding box center [569, 280] width 1139 height 561
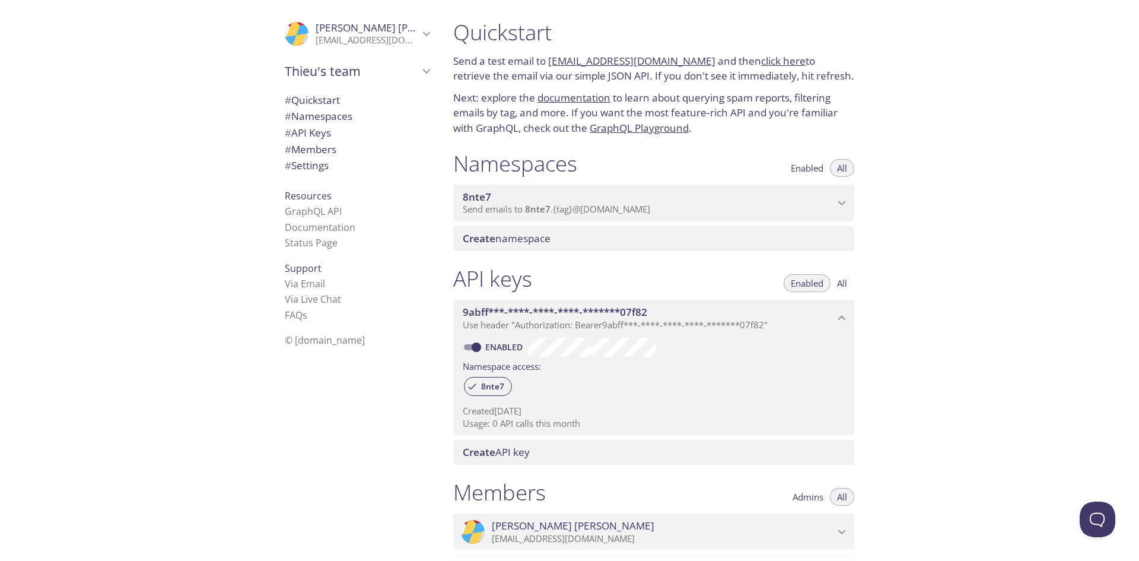
click at [529, 211] on span "8nte7" at bounding box center [538, 209] width 26 height 12
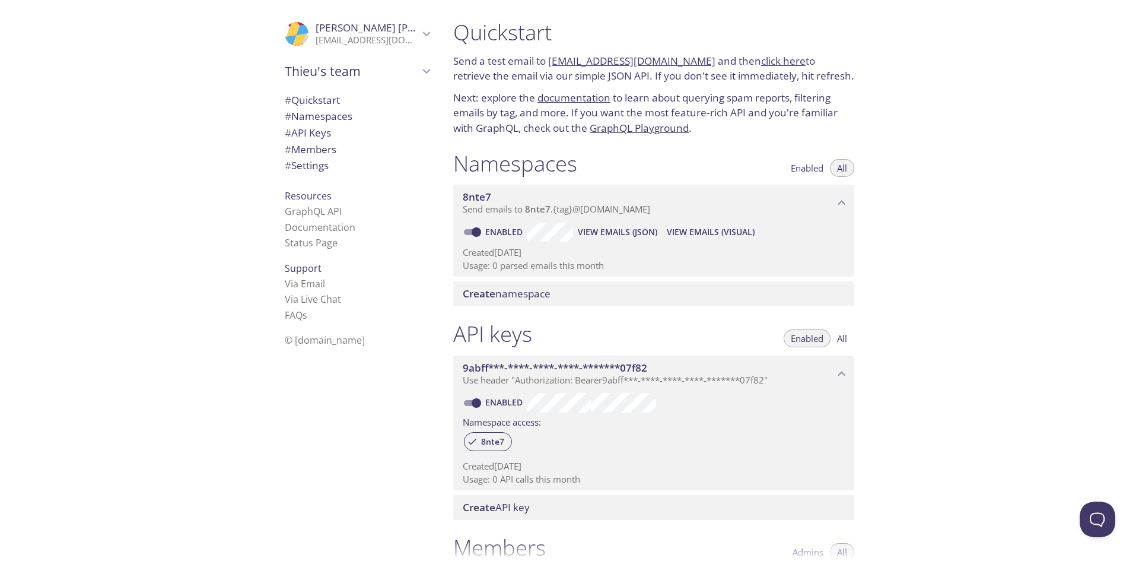
click at [693, 59] on link "[EMAIL_ADDRESS][DOMAIN_NAME]" at bounding box center [631, 61] width 167 height 14
click at [695, 60] on p "Send a test email to 8nte7.test@inbox.testmail.app and then click here to retri…" at bounding box center [653, 68] width 401 height 30
drag, startPoint x: 695, startPoint y: 60, endPoint x: 549, endPoint y: 55, distance: 146.0
click at [549, 55] on p "Send a test email to 8nte7.test@inbox.testmail.app and then click here to retri…" at bounding box center [653, 68] width 401 height 30
copy link "[EMAIL_ADDRESS][DOMAIN_NAME]"
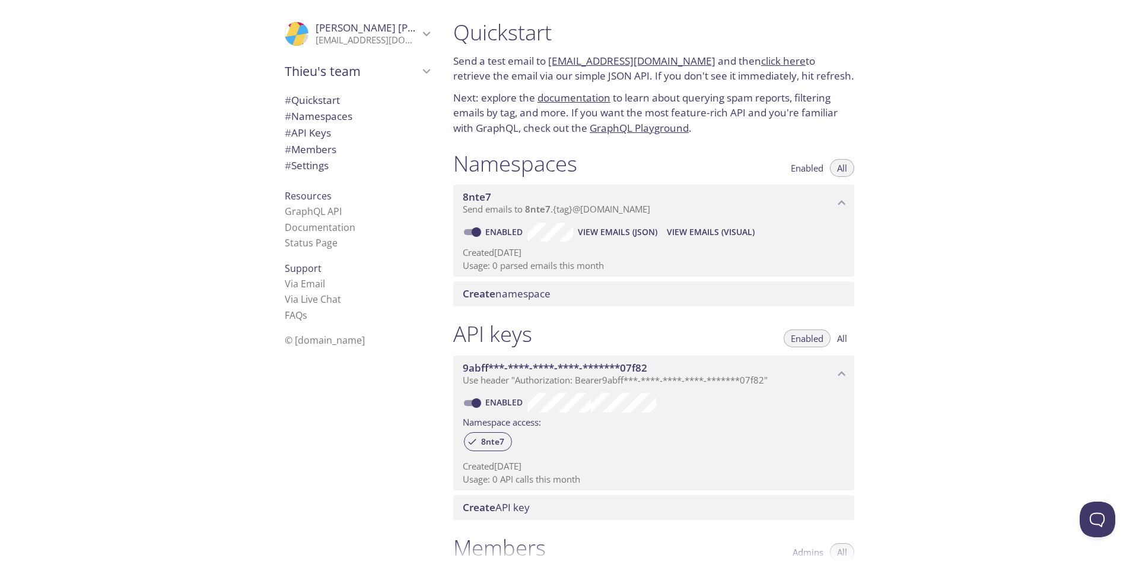
click at [708, 235] on span "View Emails (Visual)" at bounding box center [711, 232] width 88 height 14
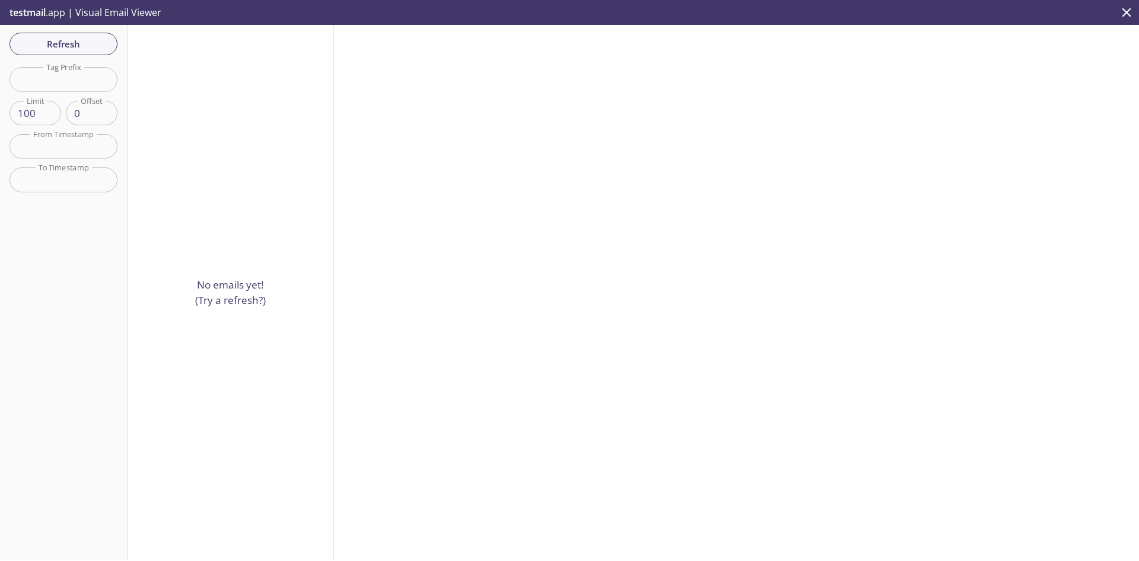
click at [250, 297] on p "No emails yet! (Try a refresh?)" at bounding box center [230, 292] width 71 height 30
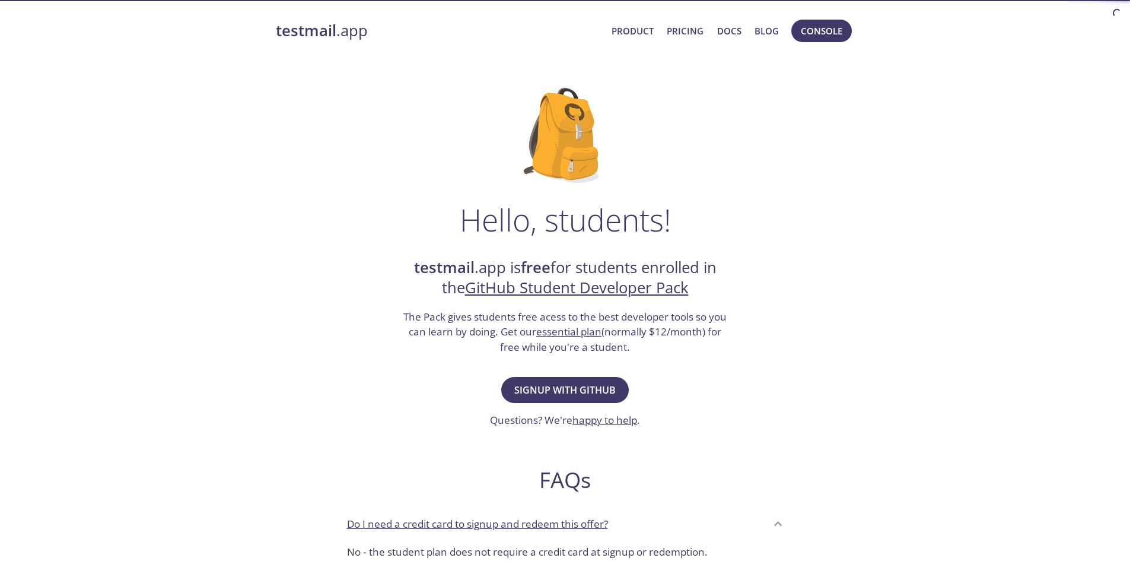
click at [609, 286] on link "GitHub Student Developer Pack" at bounding box center [577, 287] width 224 height 21
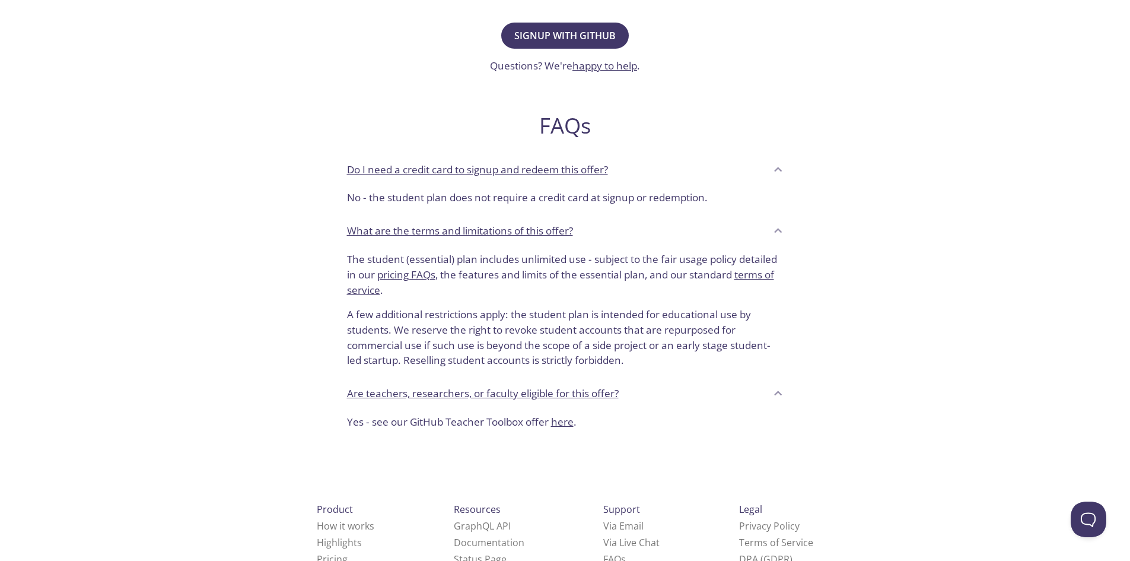
scroll to position [394, 0]
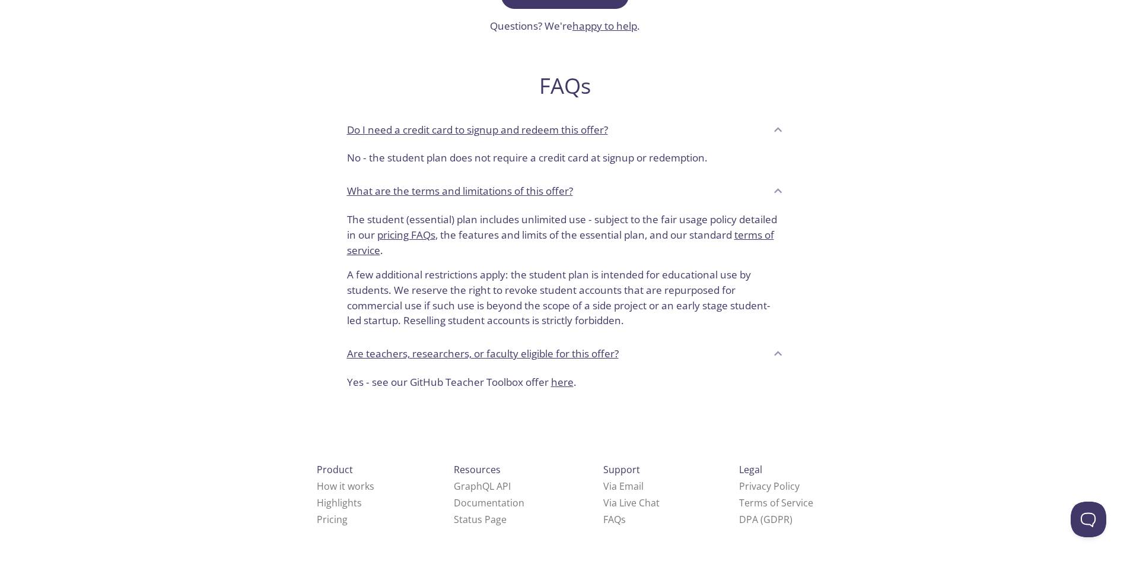
click at [573, 386] on link "here" at bounding box center [562, 382] width 23 height 14
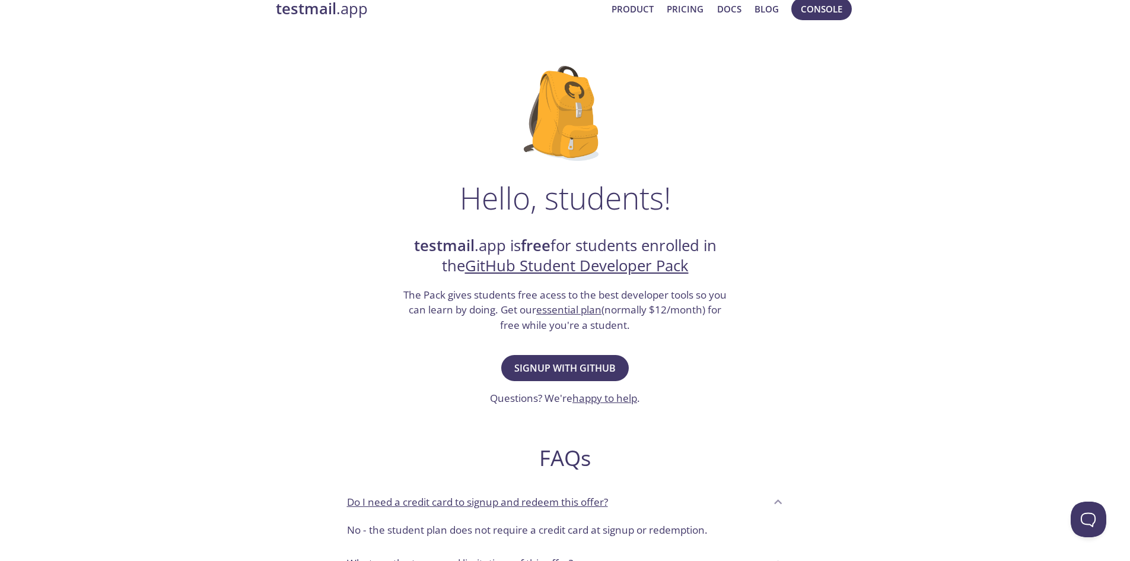
scroll to position [0, 0]
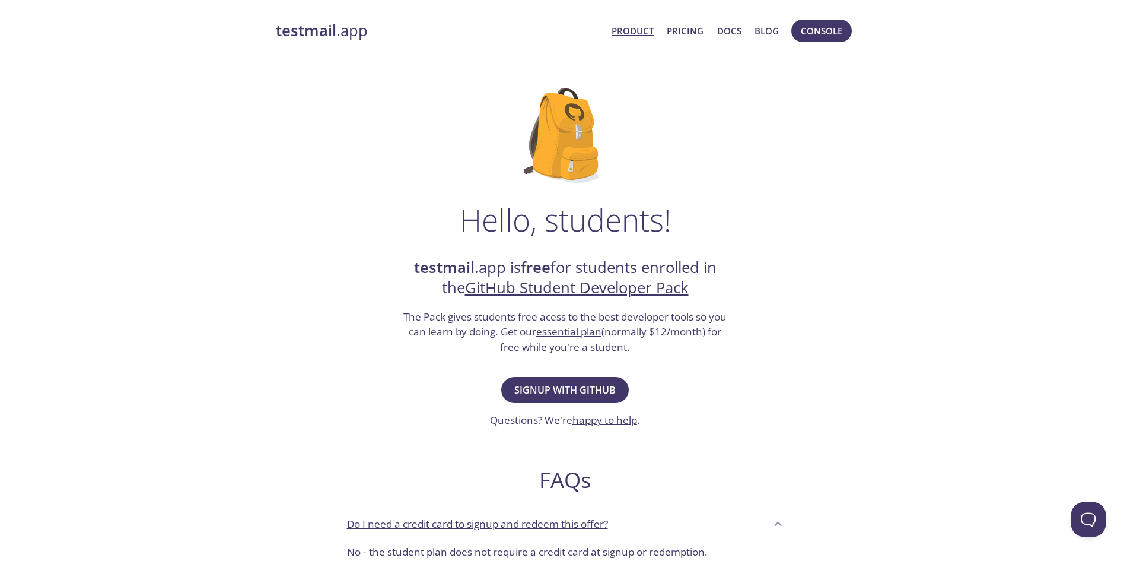
click at [641, 32] on link "Product" at bounding box center [633, 30] width 42 height 15
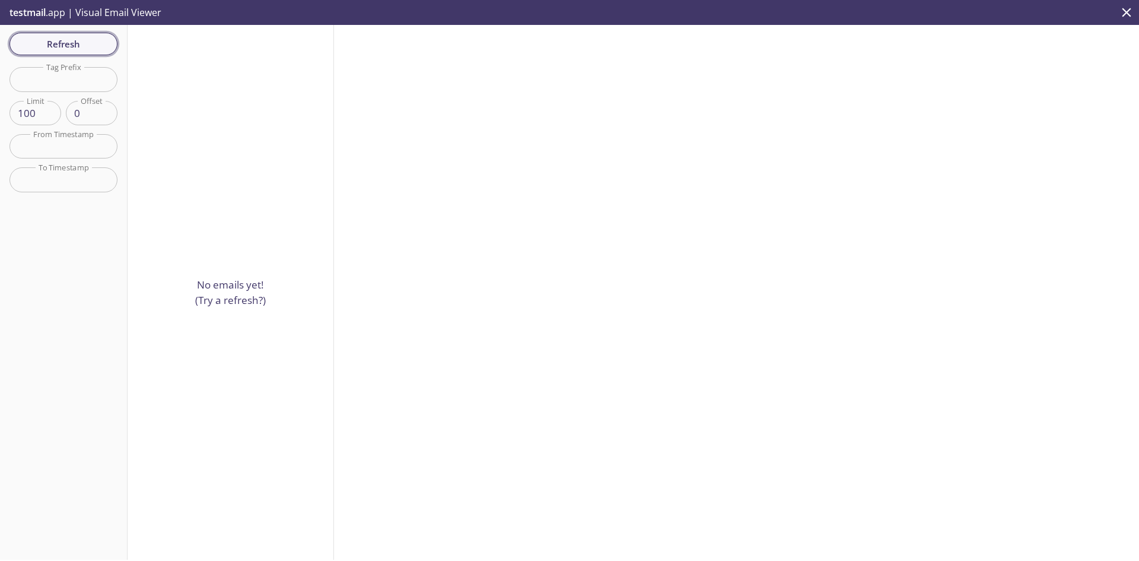
click at [40, 41] on span "Refresh" at bounding box center [63, 43] width 89 height 15
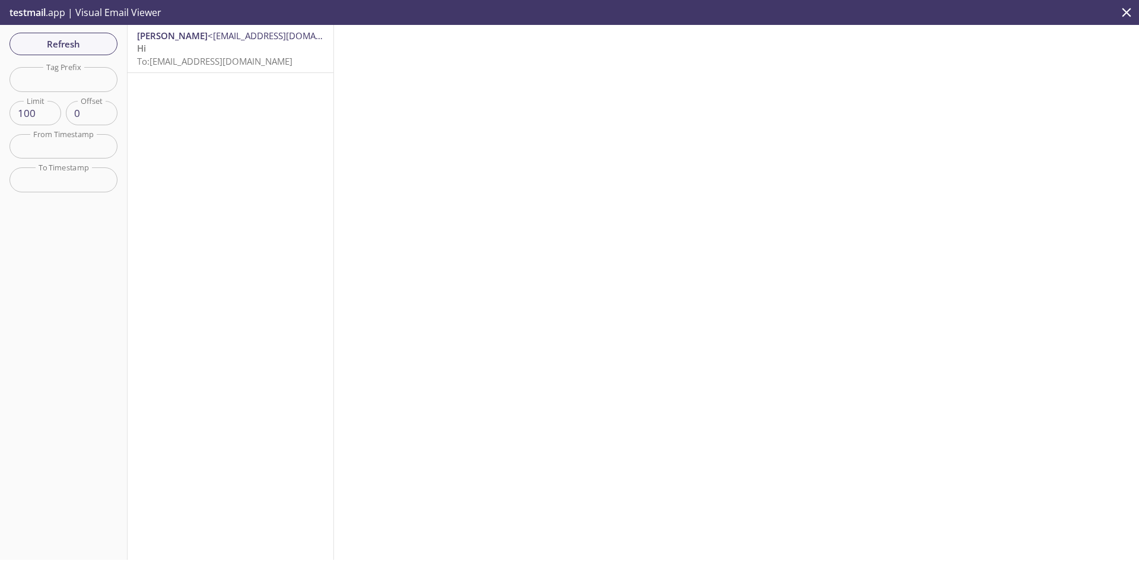
click at [224, 64] on span "To: [EMAIL_ADDRESS][DOMAIN_NAME]" at bounding box center [214, 61] width 155 height 12
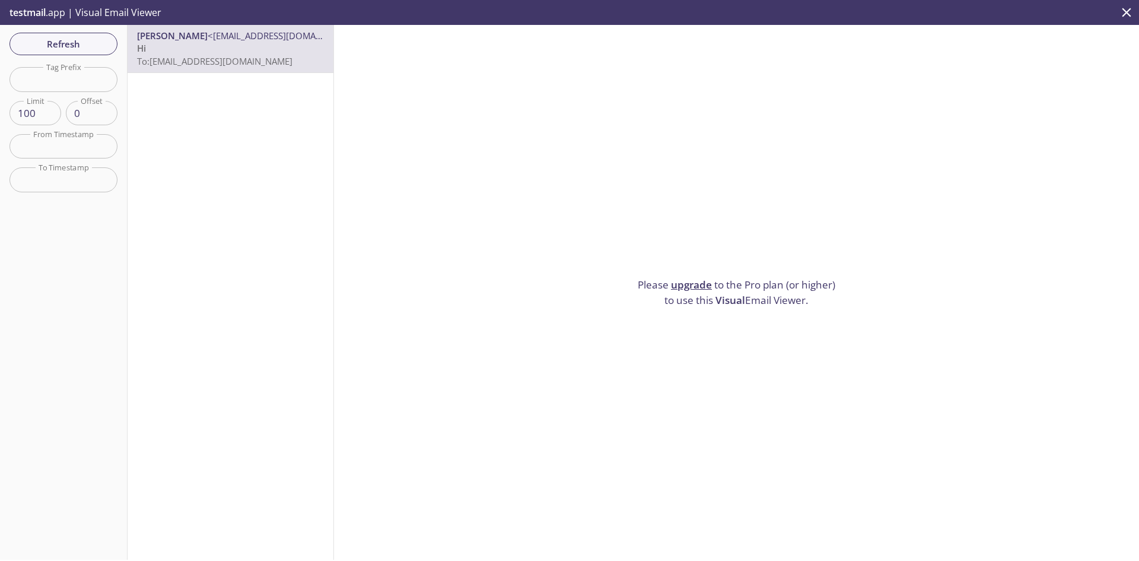
click at [716, 300] on span "Visual" at bounding box center [730, 300] width 30 height 14
click at [678, 278] on link "upgrade" at bounding box center [691, 285] width 41 height 14
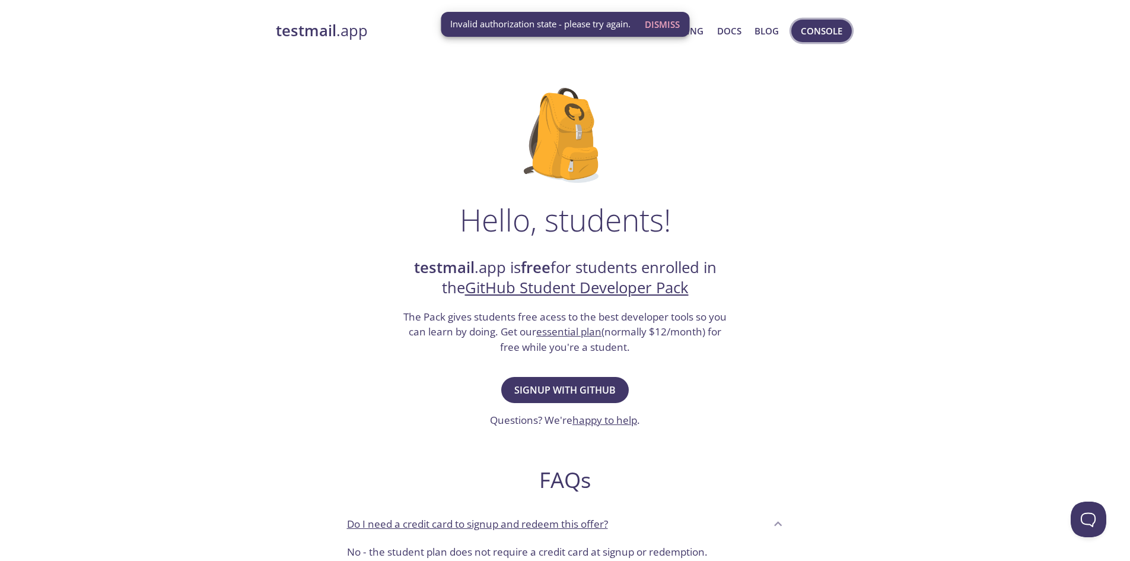
click at [808, 27] on span "Console" at bounding box center [822, 30] width 42 height 15
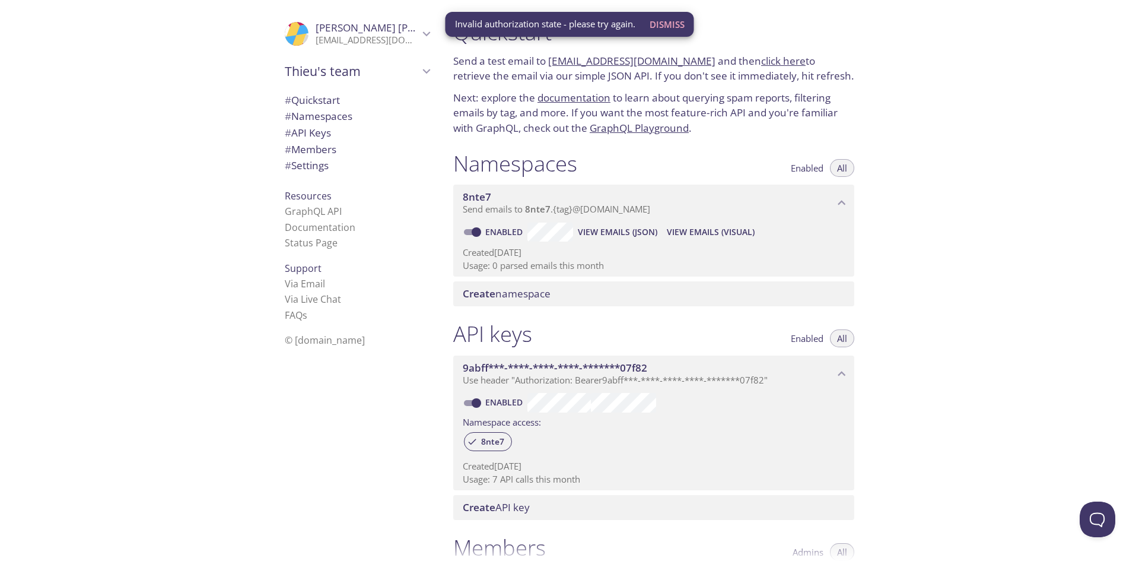
click at [680, 19] on span "Dismiss" at bounding box center [667, 24] width 35 height 15
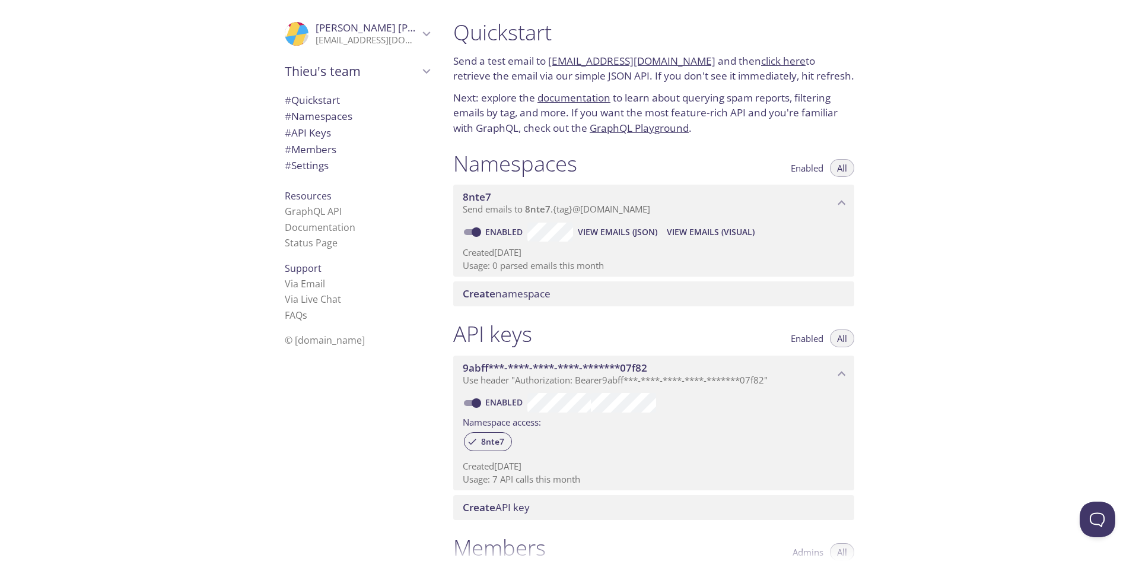
click at [616, 225] on span "View Emails (JSON)" at bounding box center [617, 232] width 79 height 14
click at [322, 107] on span "# Quickstart" at bounding box center [357, 100] width 145 height 15
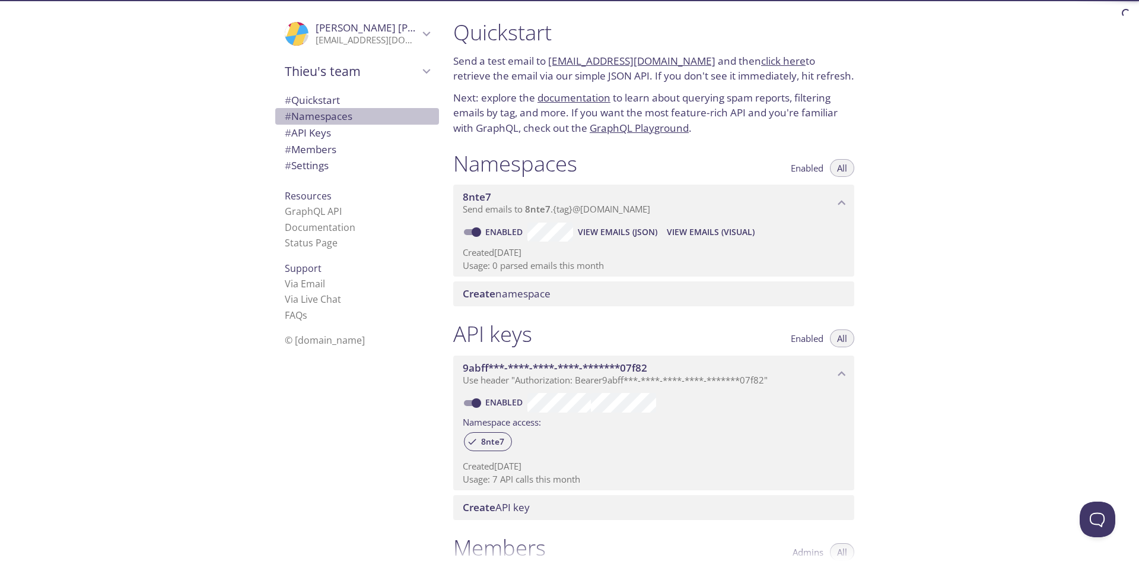
click at [330, 120] on span "# Namespaces" at bounding box center [319, 116] width 68 height 14
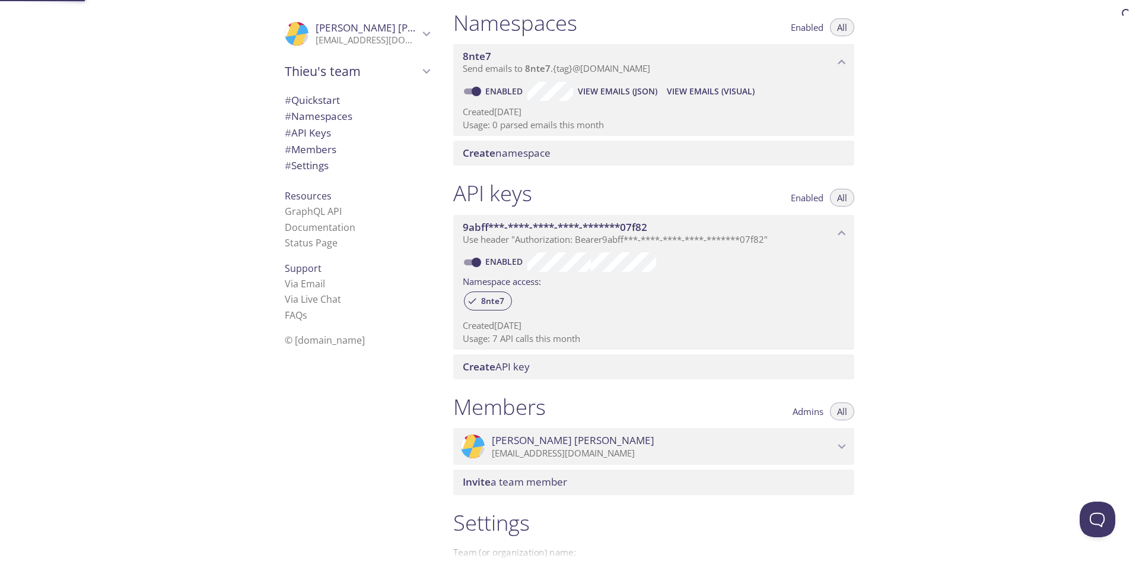
scroll to position [150, 0]
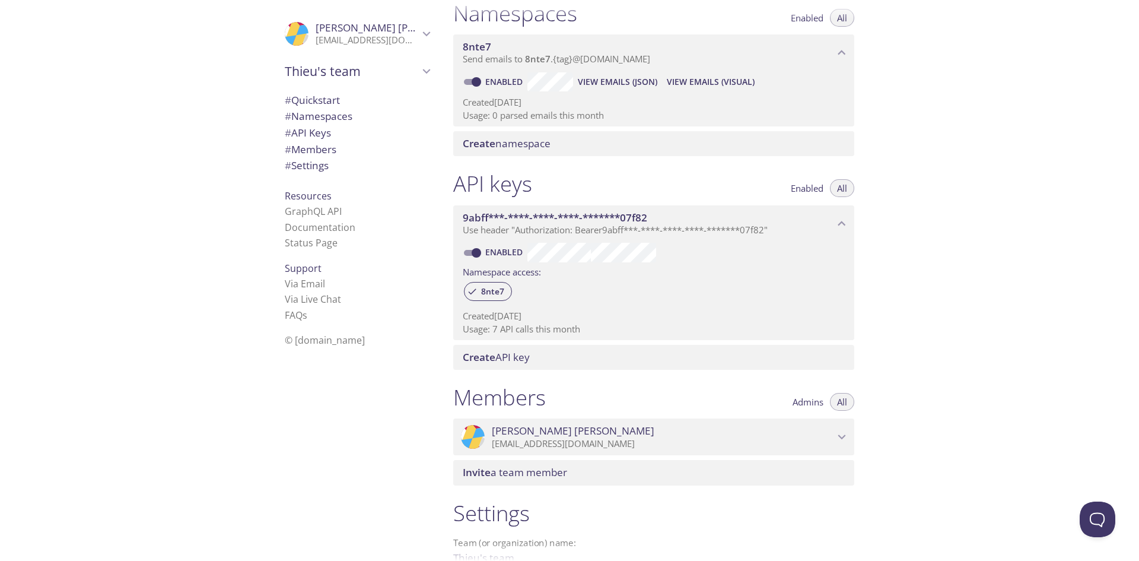
click at [337, 110] on span "# Namespaces" at bounding box center [319, 116] width 68 height 14
click at [343, 101] on span "# Quickstart" at bounding box center [357, 100] width 145 height 15
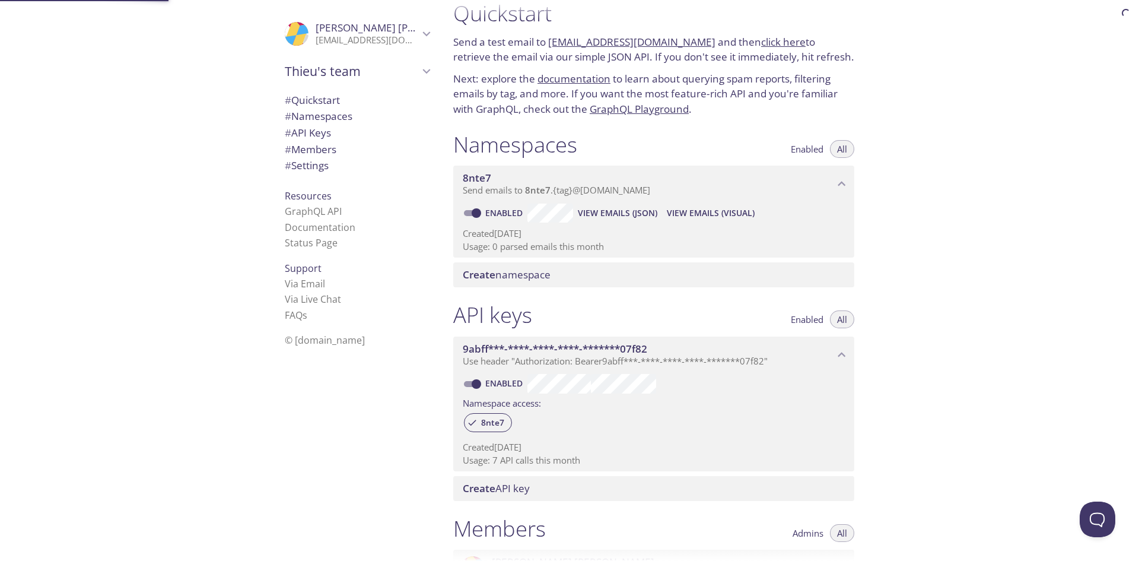
click at [336, 151] on span "# Members" at bounding box center [357, 149] width 145 height 15
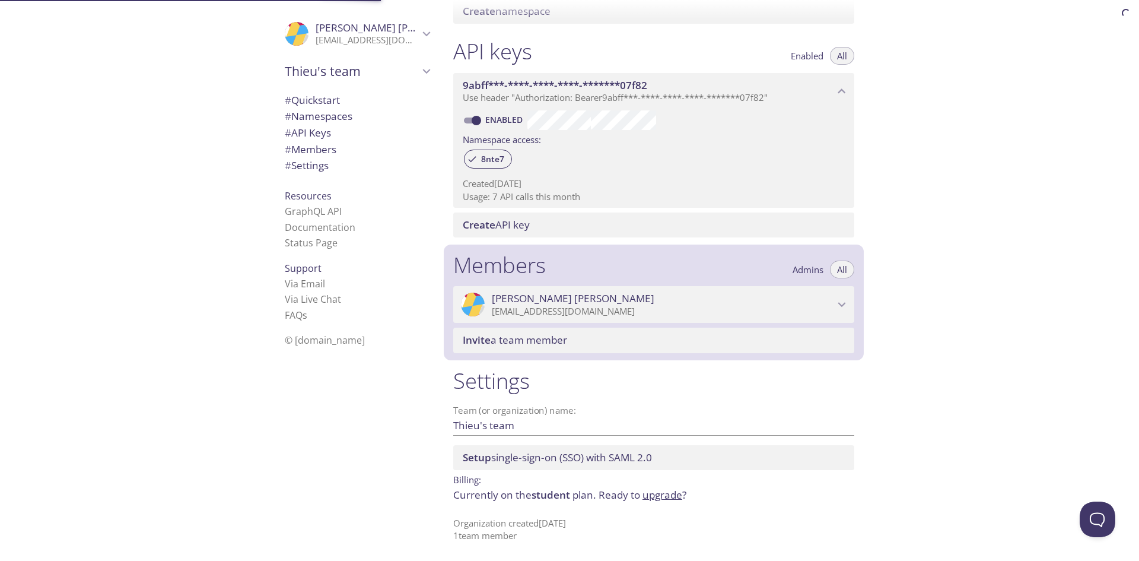
scroll to position [283, 0]
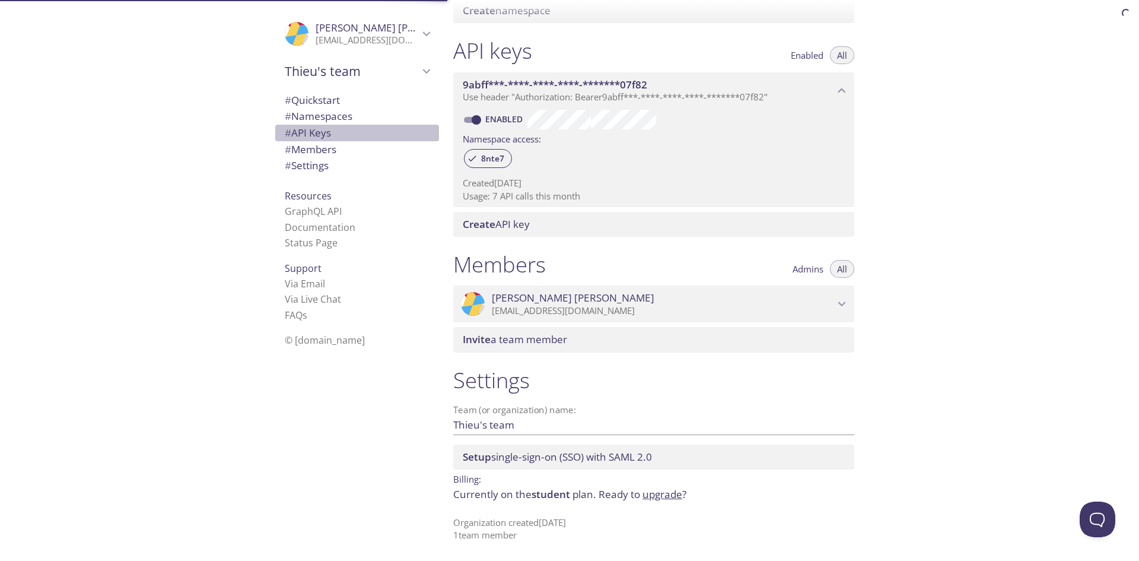
click at [335, 133] on span "# API Keys" at bounding box center [357, 132] width 145 height 15
click at [827, 90] on span "9abff***-****-****-****-*******07f82" at bounding box center [648, 84] width 371 height 13
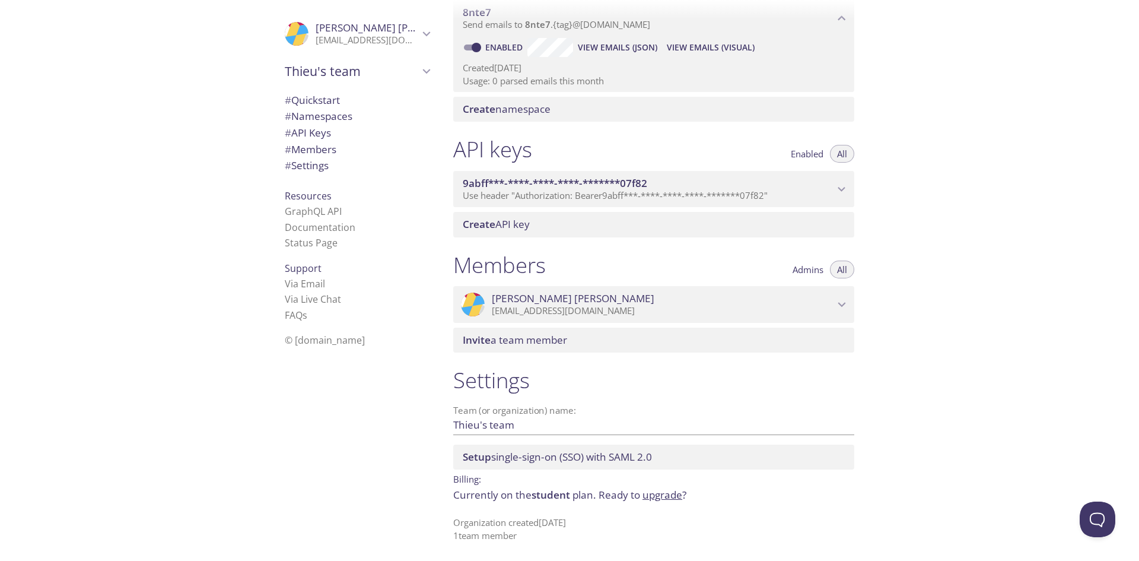
scroll to position [185, 0]
click at [798, 185] on span "9abff***-****-****-****-*******07f82" at bounding box center [648, 183] width 371 height 13
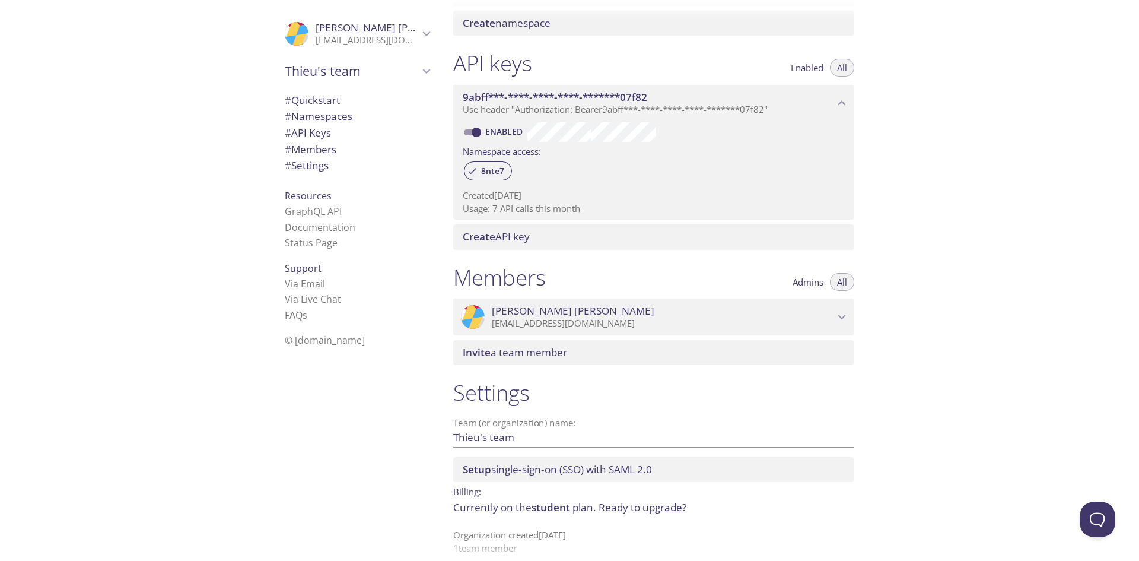
scroll to position [283, 0]
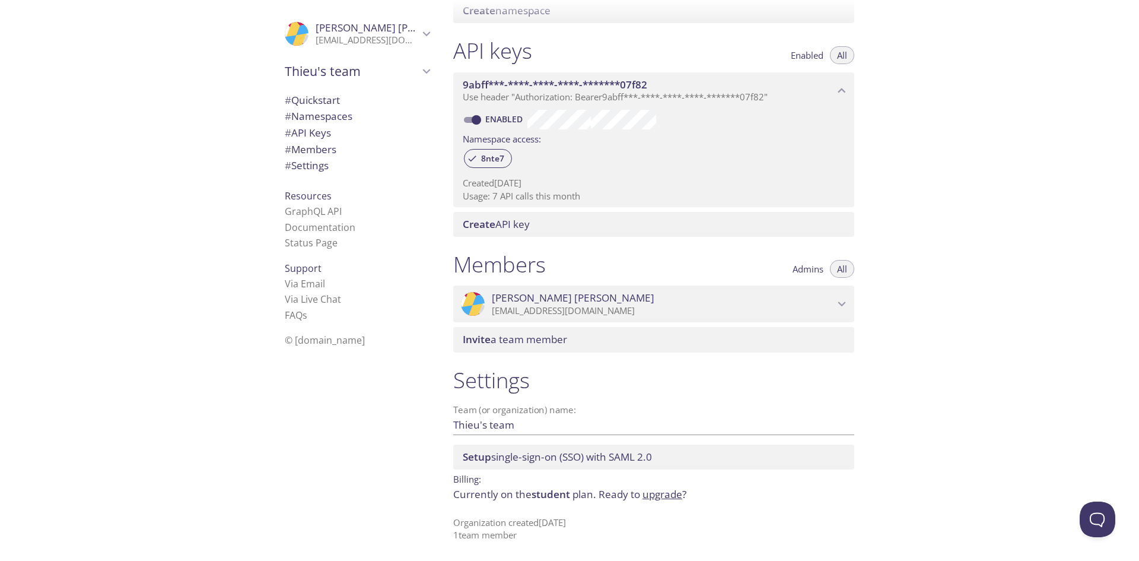
click at [698, 226] on span "Create API key" at bounding box center [656, 224] width 387 height 13
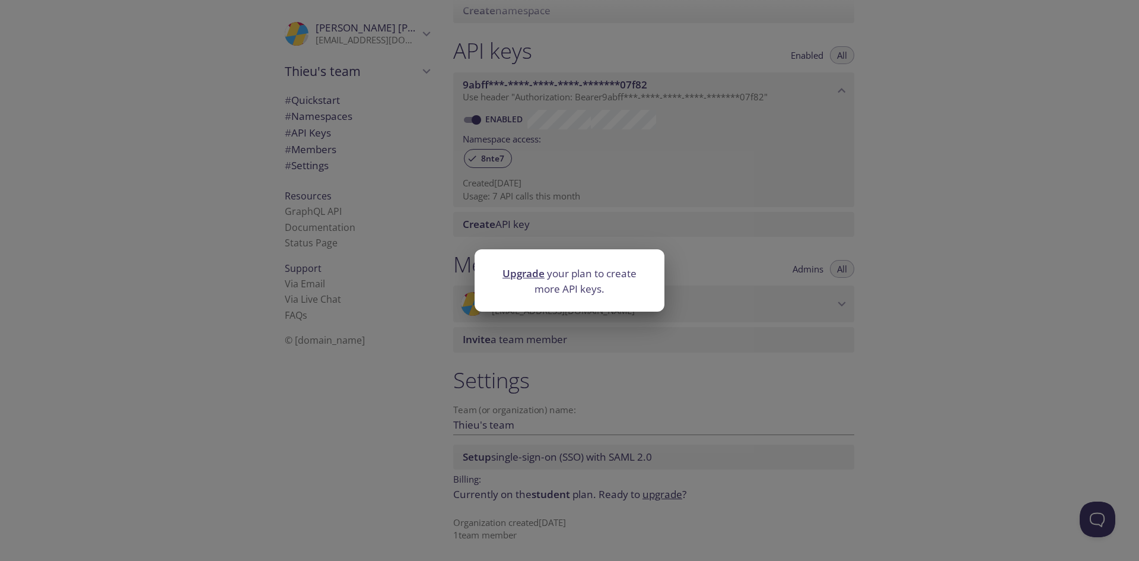
click at [706, 234] on div "Upgrade your plan to create more API keys." at bounding box center [569, 280] width 1139 height 561
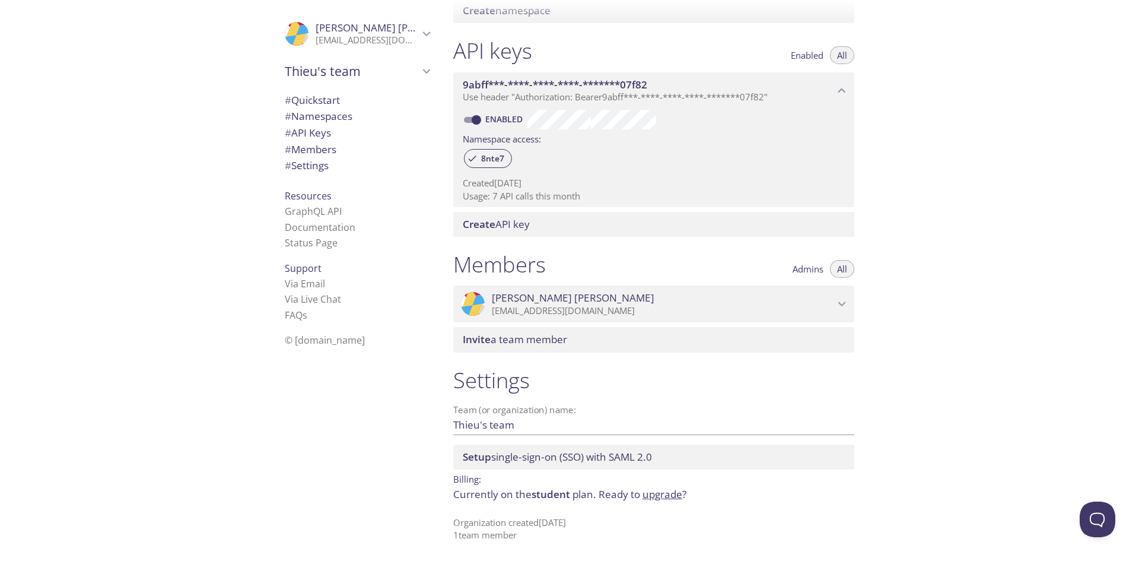
click at [758, 82] on span "9abff***-****-****-****-*******07f82" at bounding box center [648, 84] width 371 height 13
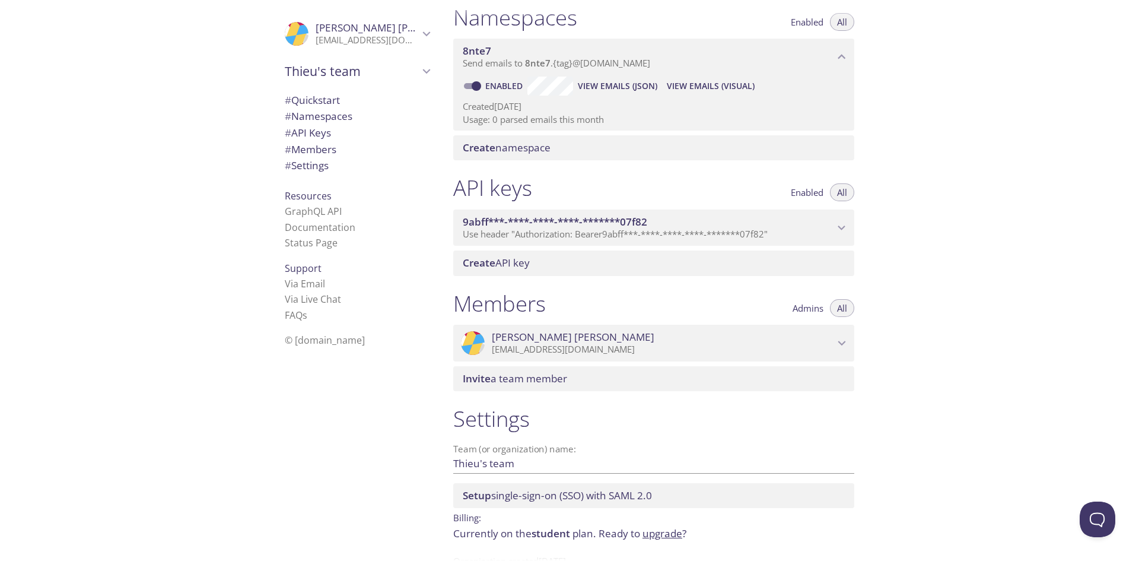
scroll to position [0, 0]
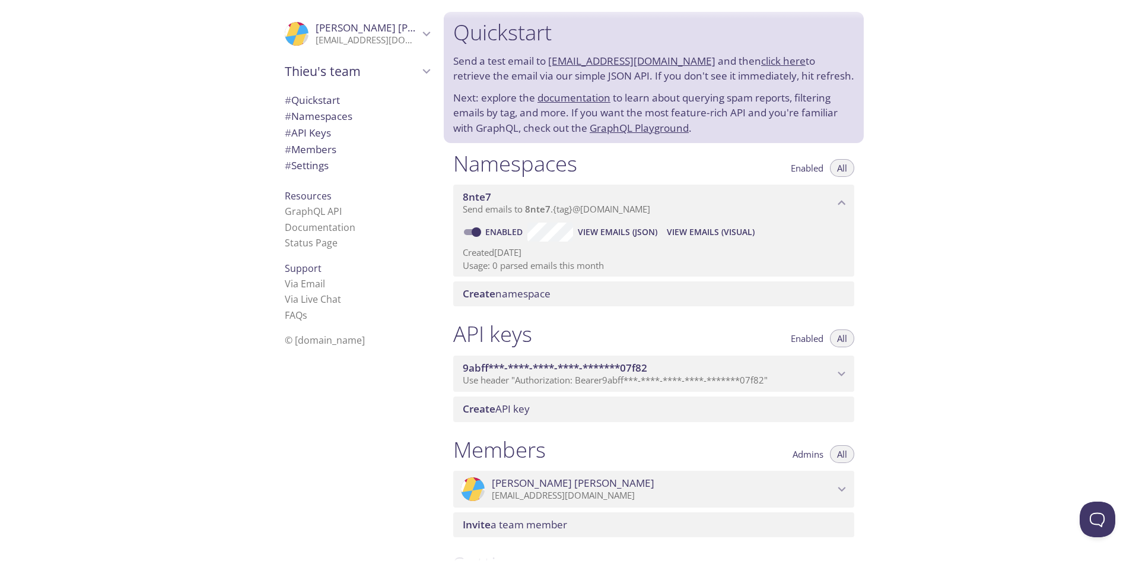
drag, startPoint x: 717, startPoint y: 246, endPoint x: 724, endPoint y: 241, distance: 8.6
click at [717, 246] on p "Created [DATE]" at bounding box center [654, 252] width 382 height 12
click at [729, 234] on span "View Emails (Visual)" at bounding box center [711, 232] width 88 height 14
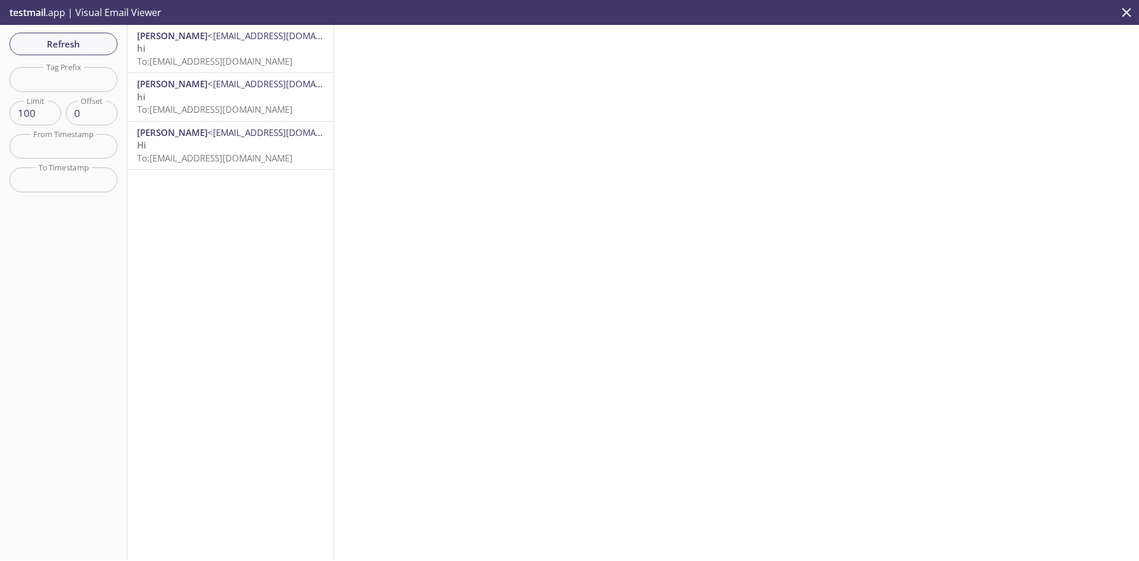
click at [304, 48] on p "hi To: [EMAIL_ADDRESS][DOMAIN_NAME]" at bounding box center [230, 55] width 187 height 26
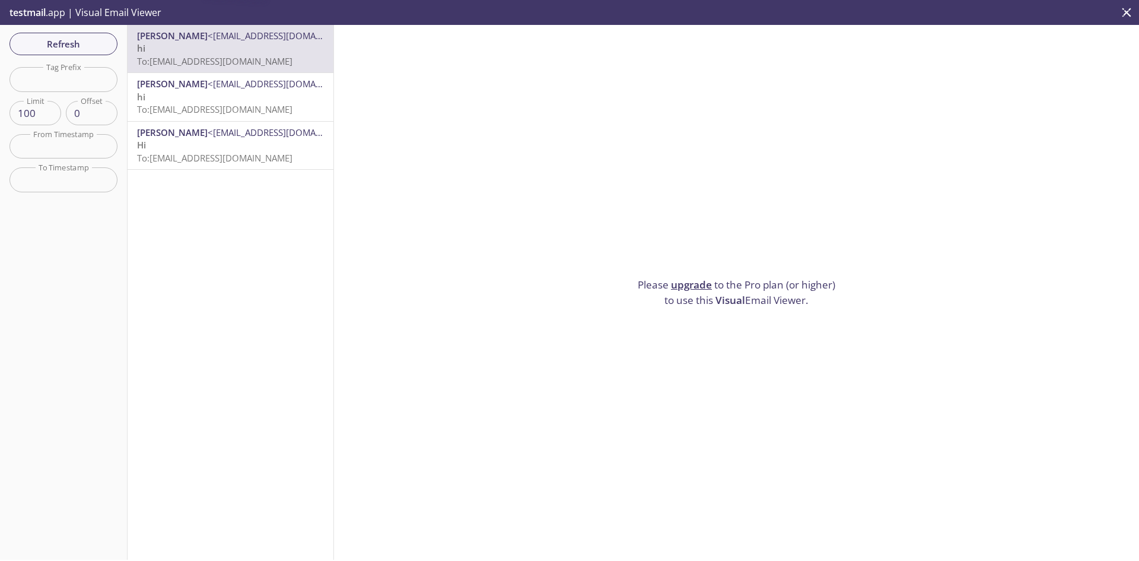
click at [301, 82] on span "[PERSON_NAME] <[EMAIL_ADDRESS][DOMAIN_NAME]>" at bounding box center [230, 84] width 187 height 12
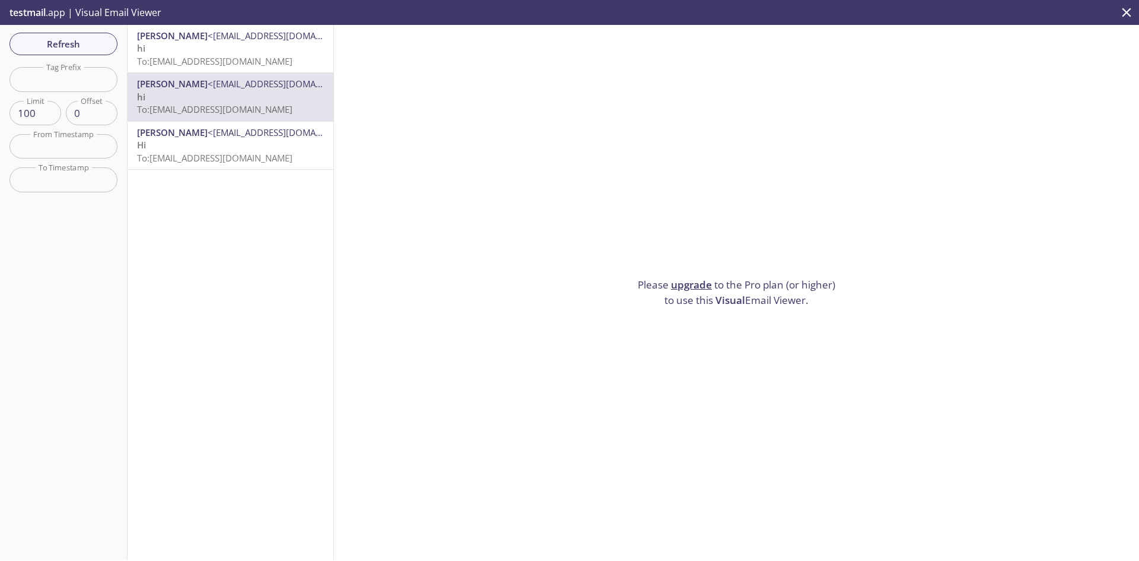
click at [231, 49] on p "hi To: [EMAIL_ADDRESS][DOMAIN_NAME]" at bounding box center [230, 55] width 187 height 26
